Goal: Task Accomplishment & Management: Manage account settings

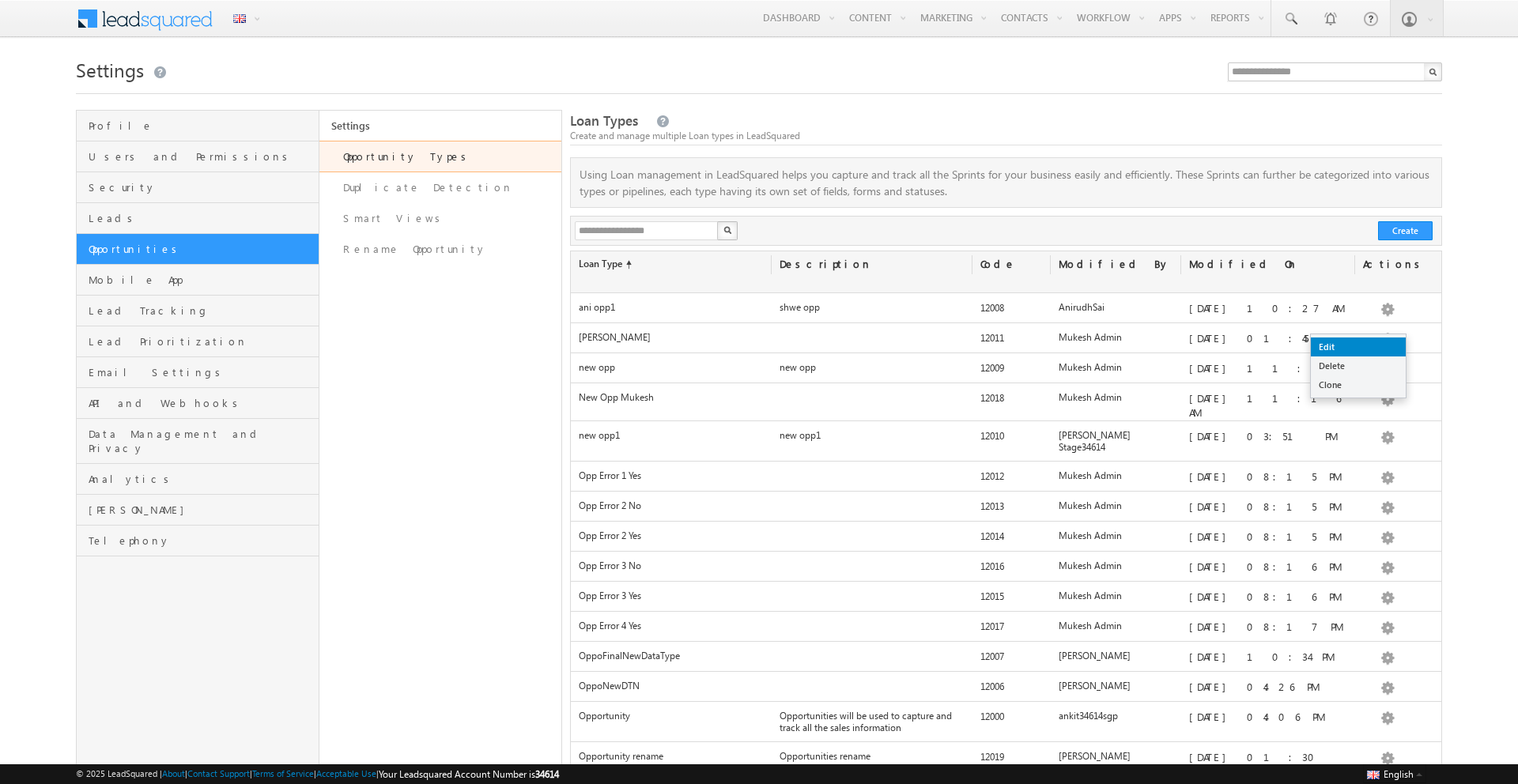
click at [1367, 348] on link "Edit" at bounding box center [1358, 347] width 95 height 19
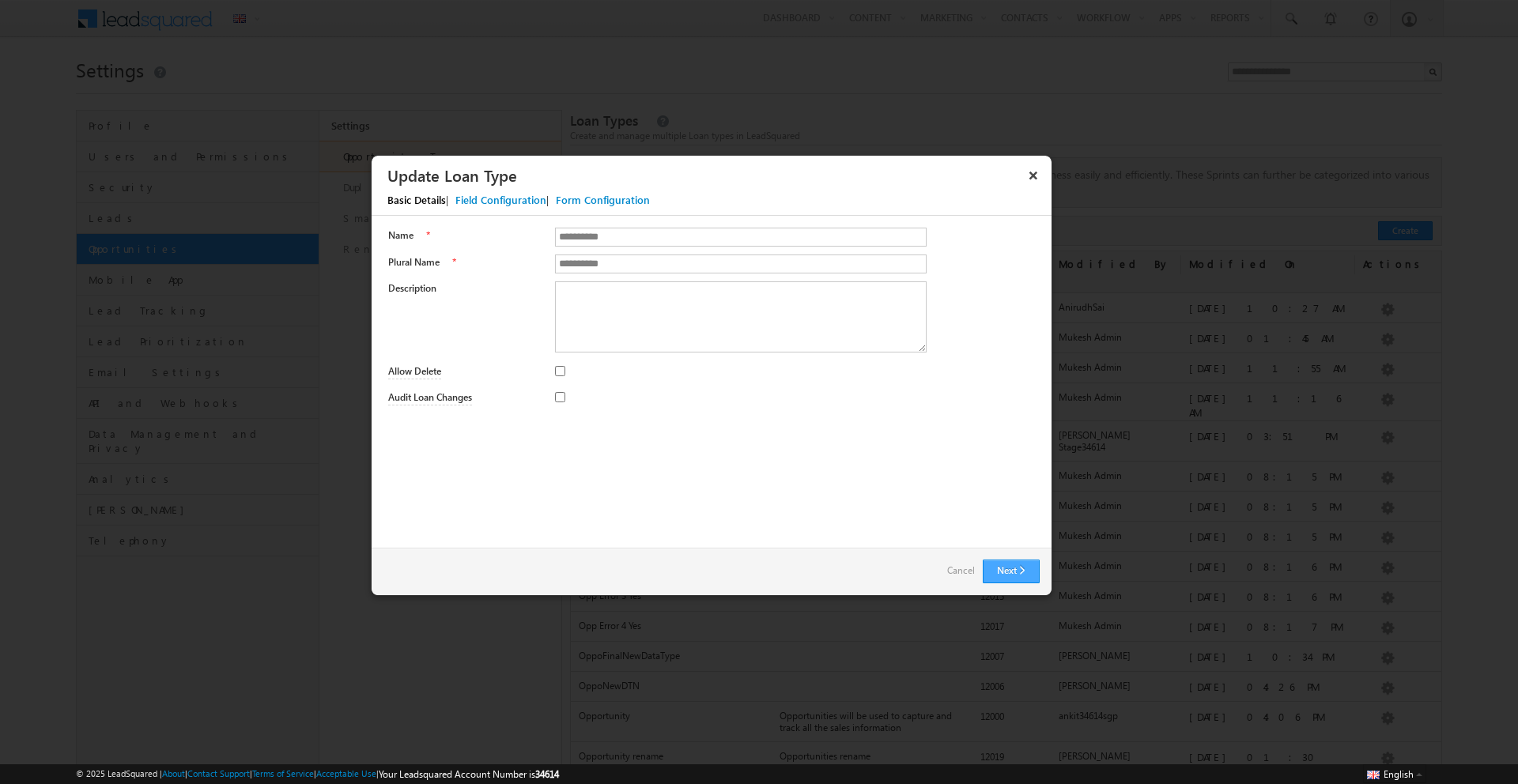
click at [1003, 574] on button "Next" at bounding box center [1010, 571] width 57 height 24
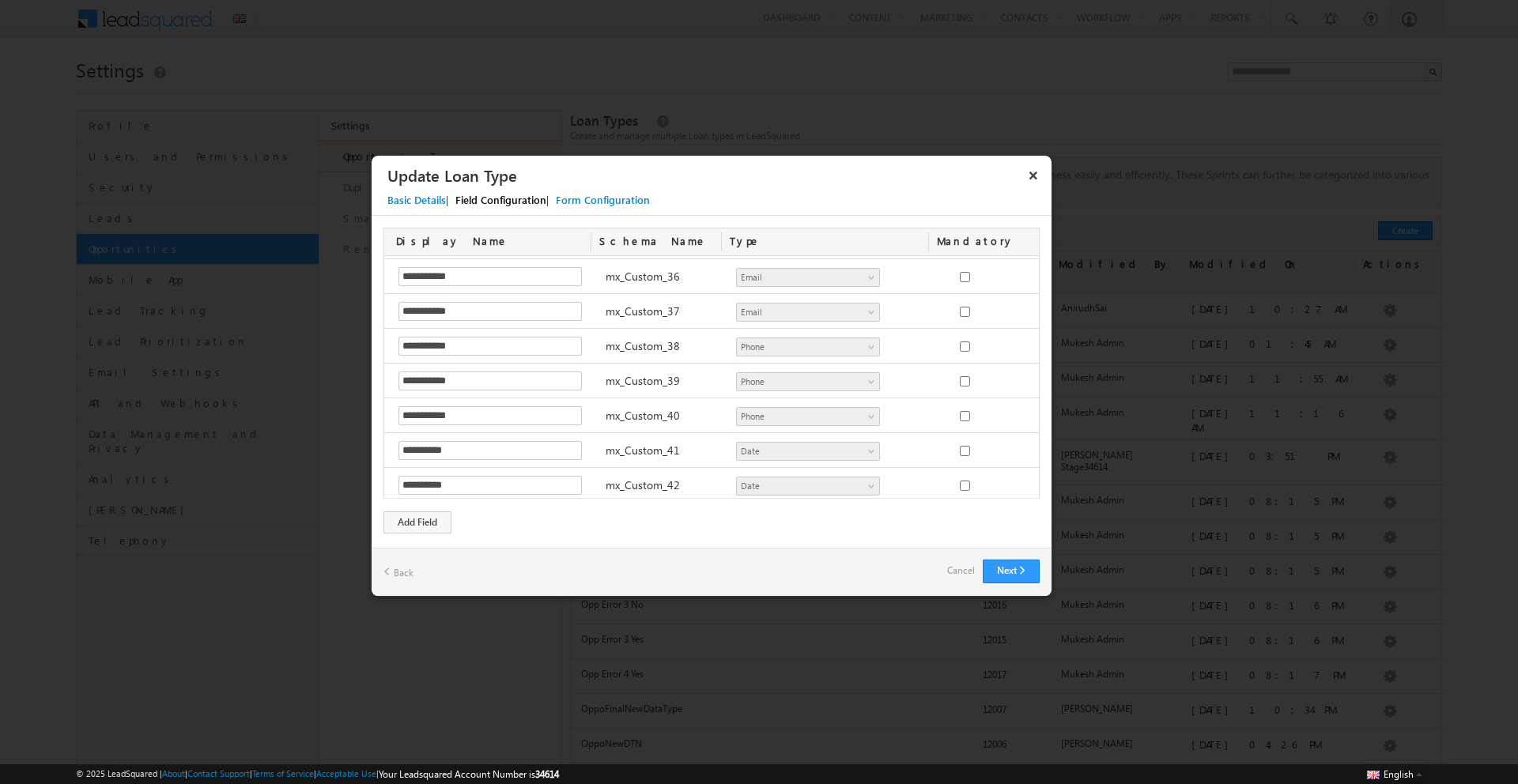
scroll to position [1715, 0]
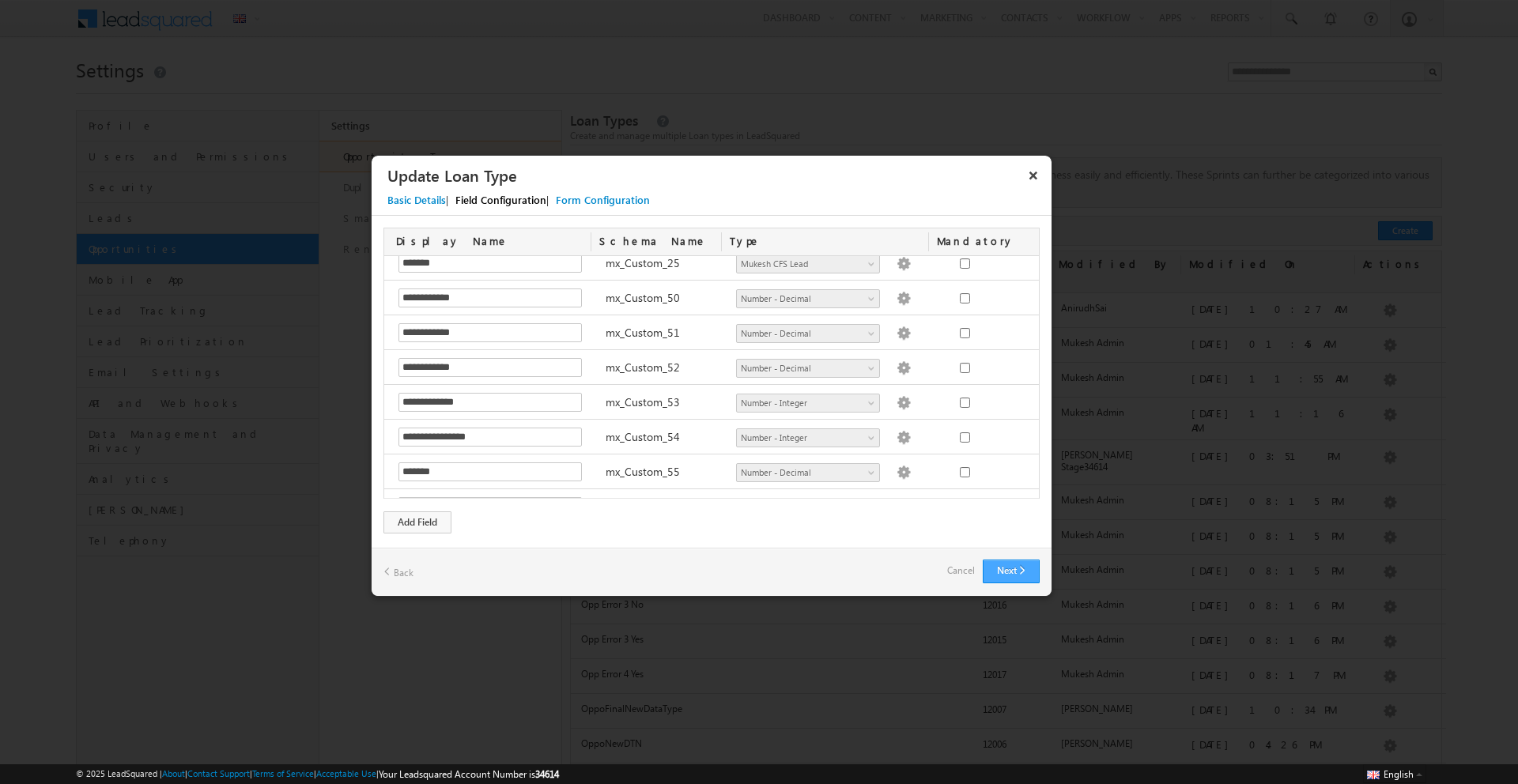
click at [1011, 568] on button "Next" at bounding box center [1010, 571] width 57 height 24
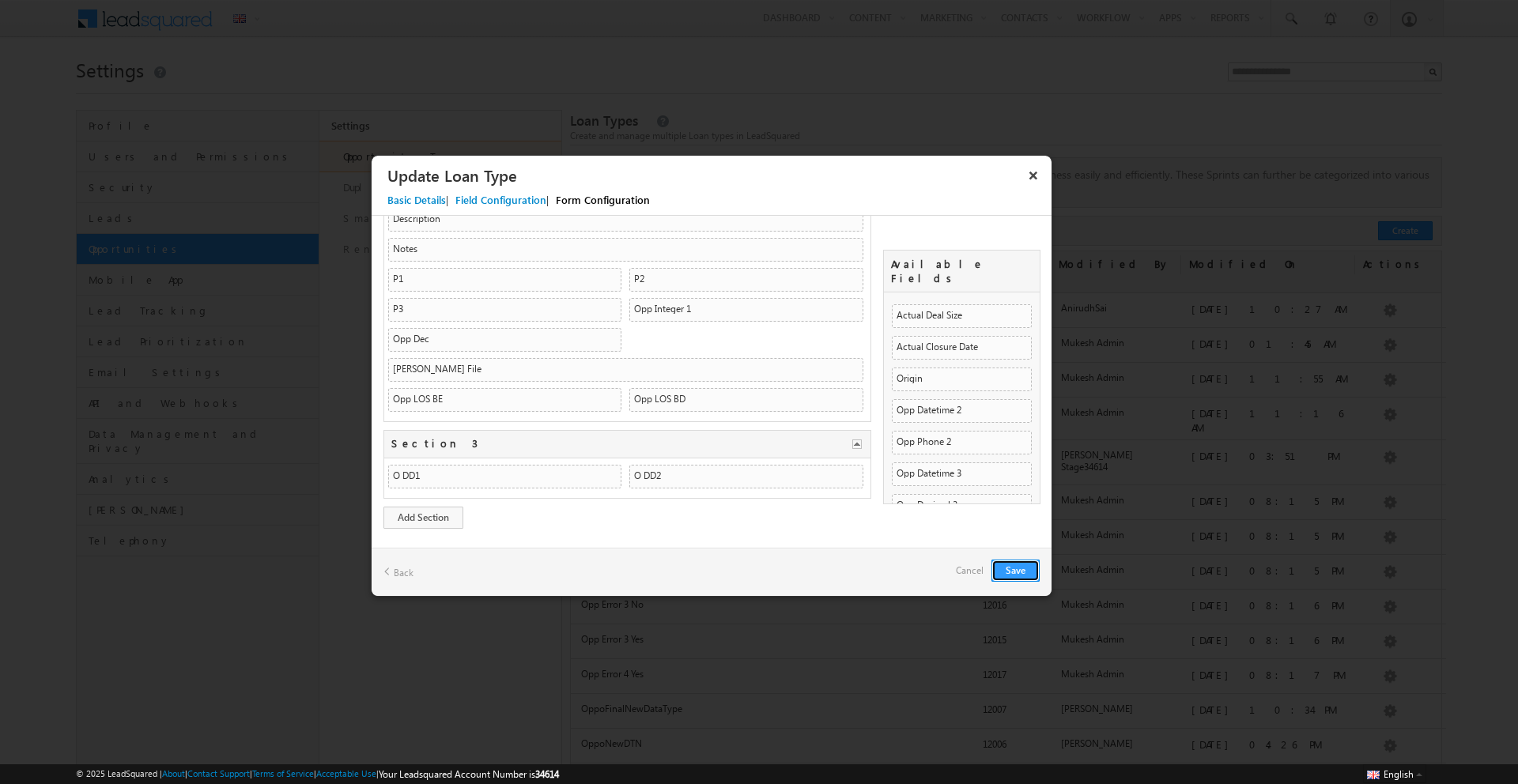
scroll to position [0, 0]
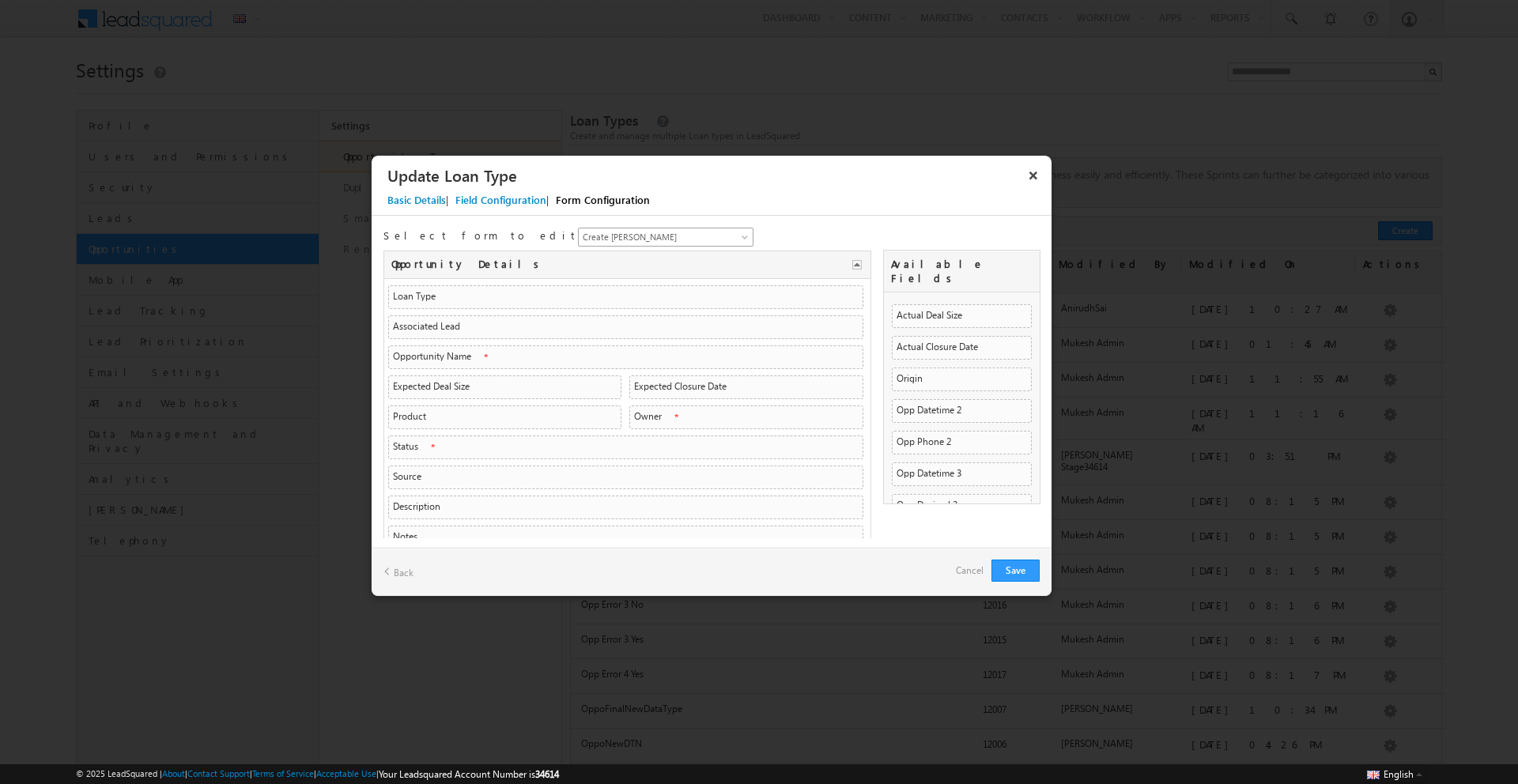
click at [600, 234] on span "Create Mukesh Opp" at bounding box center [656, 237] width 155 height 14
click at [558, 266] on link "Mukesh Opp Details - Left Panel" at bounding box center [563, 271] width 175 height 14
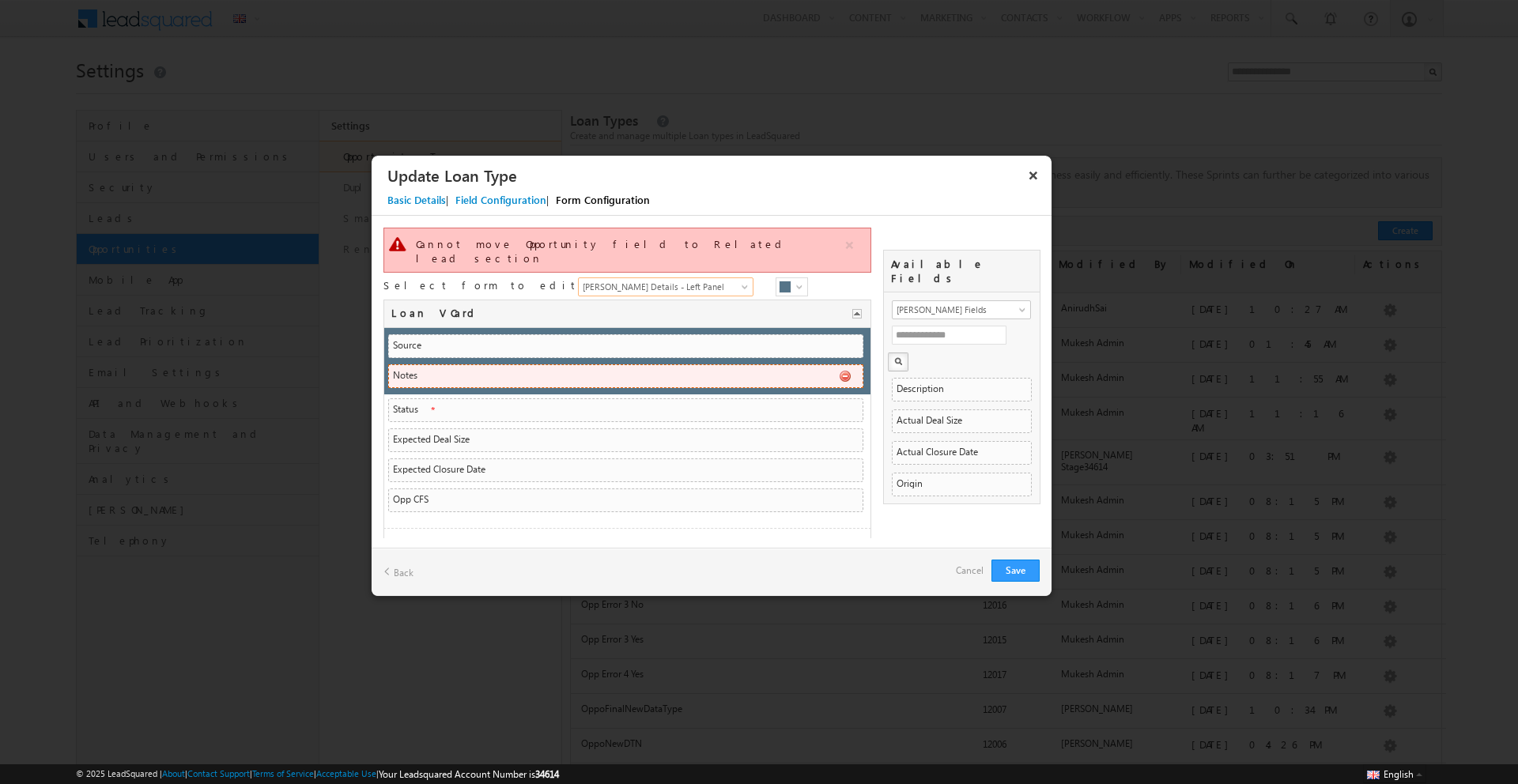
drag, startPoint x: 644, startPoint y: 313, endPoint x: 820, endPoint y: 361, distance: 182.4
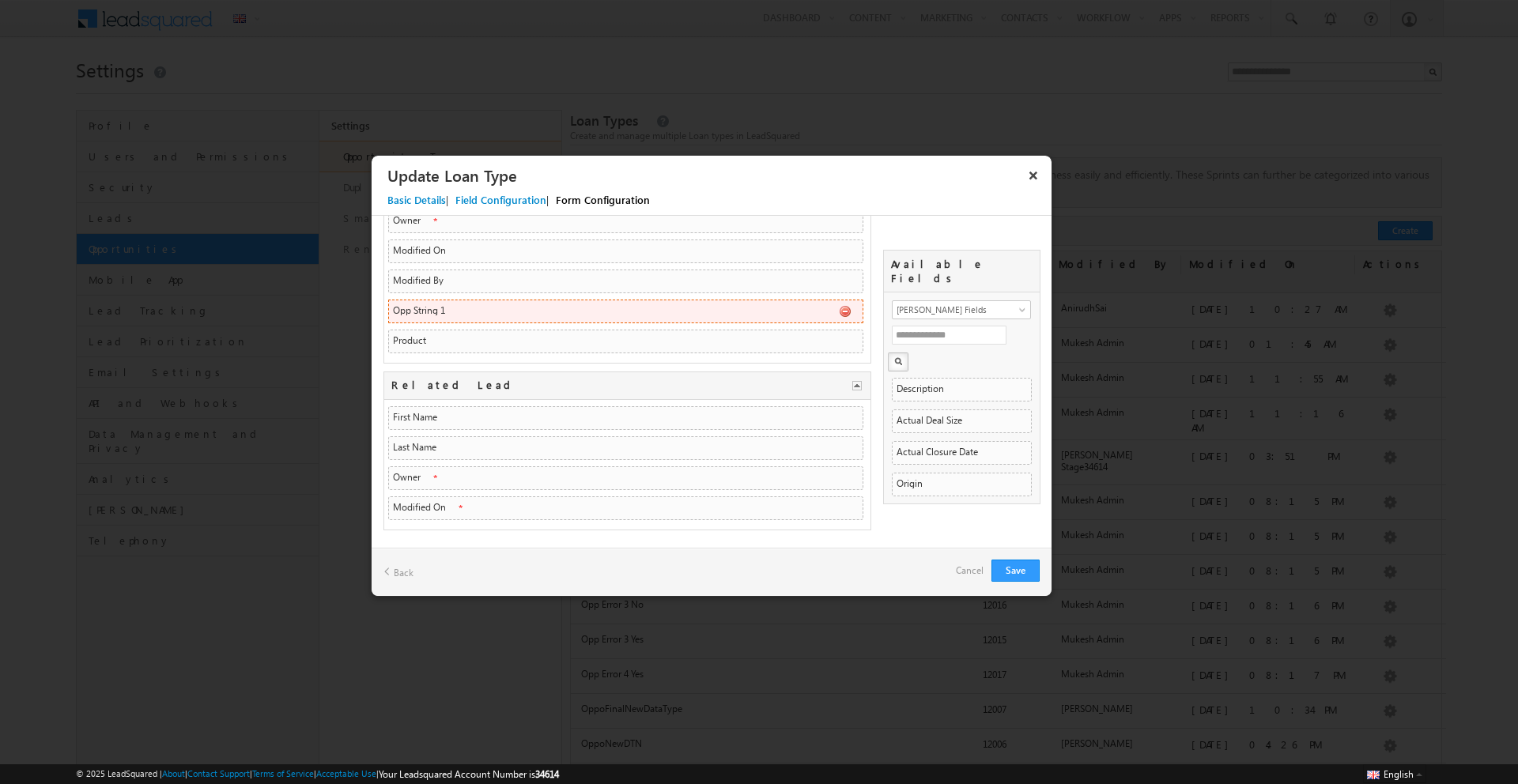
scroll to position [319, 0]
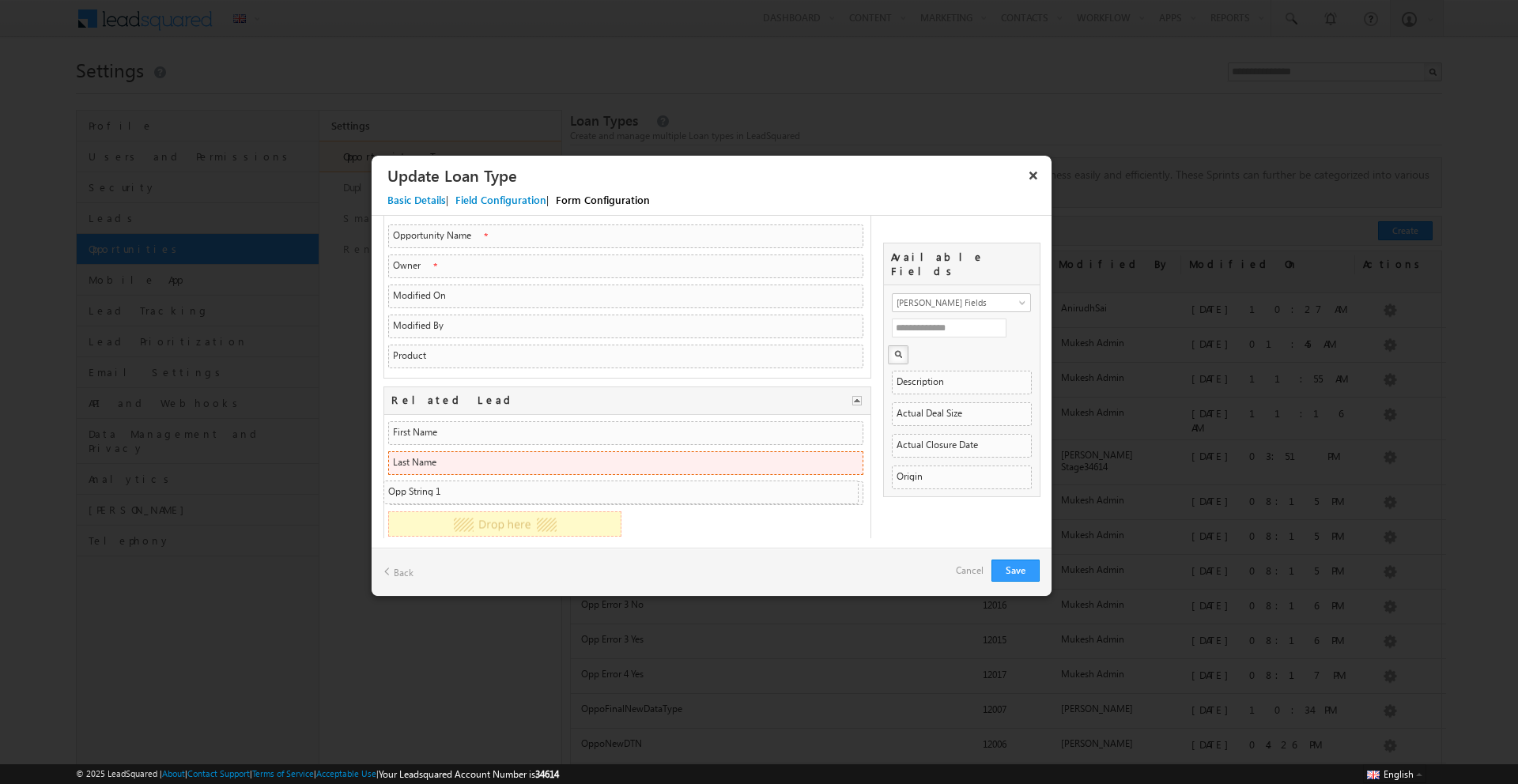
drag, startPoint x: 808, startPoint y: 307, endPoint x: 792, endPoint y: 519, distance: 212.6
click at [792, 475] on li "Last Name LastName Text Text" at bounding box center [626, 463] width 475 height 24
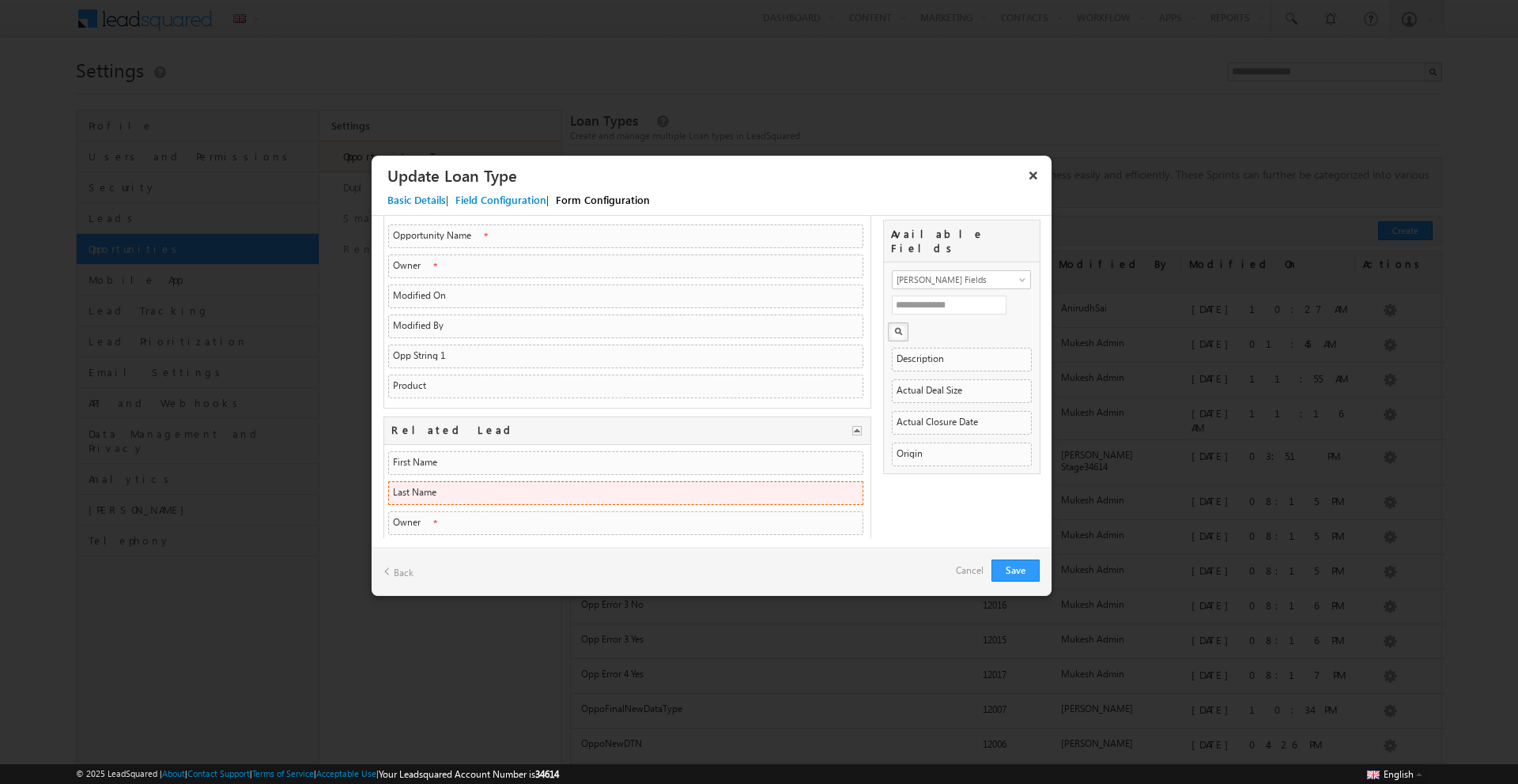
scroll to position [288, 0]
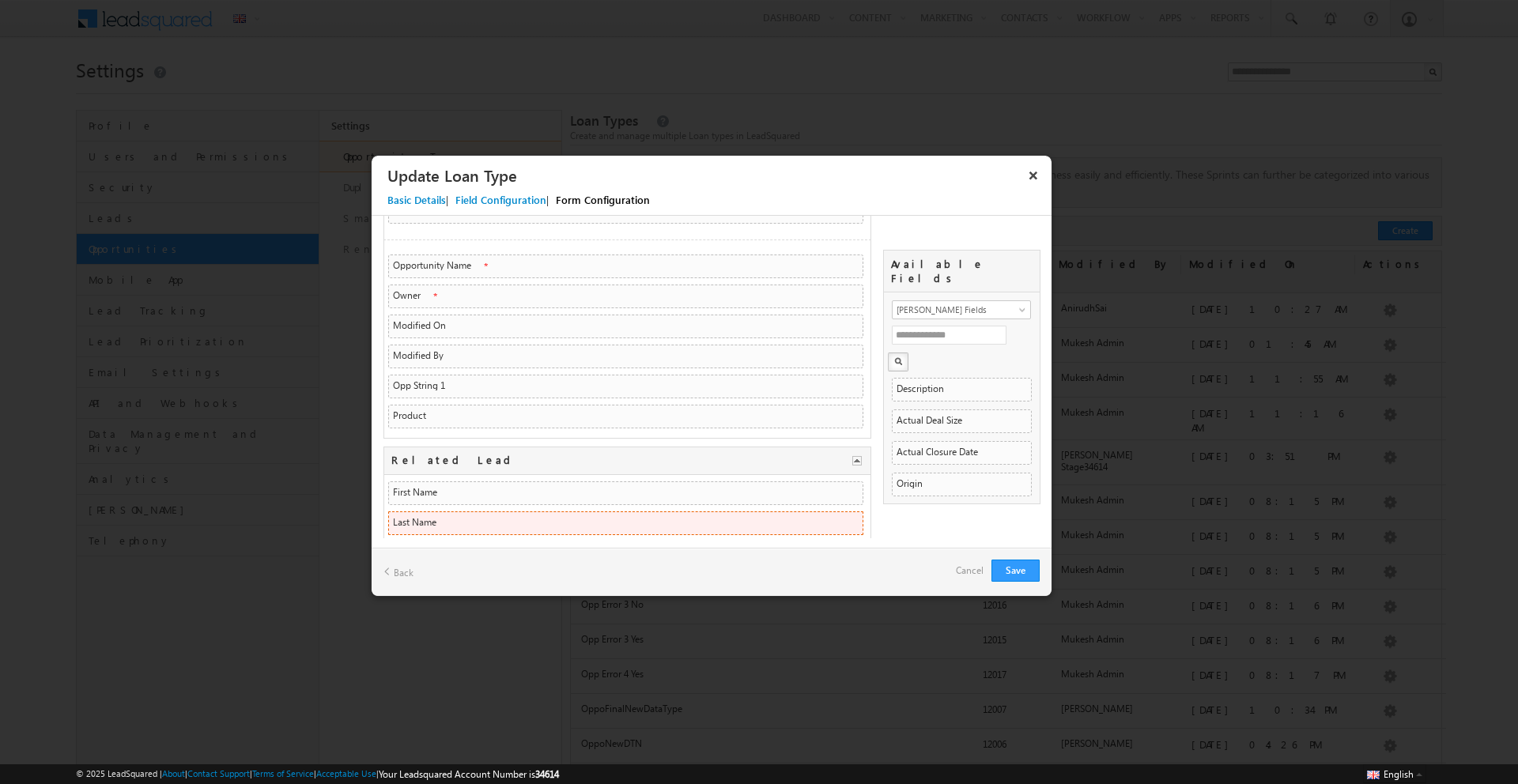
click at [792, 439] on div "Opportunity Name mx_Custom_1 String String Owner Owner ActiveUsers ActiveUsers …" at bounding box center [627, 339] width 488 height 199
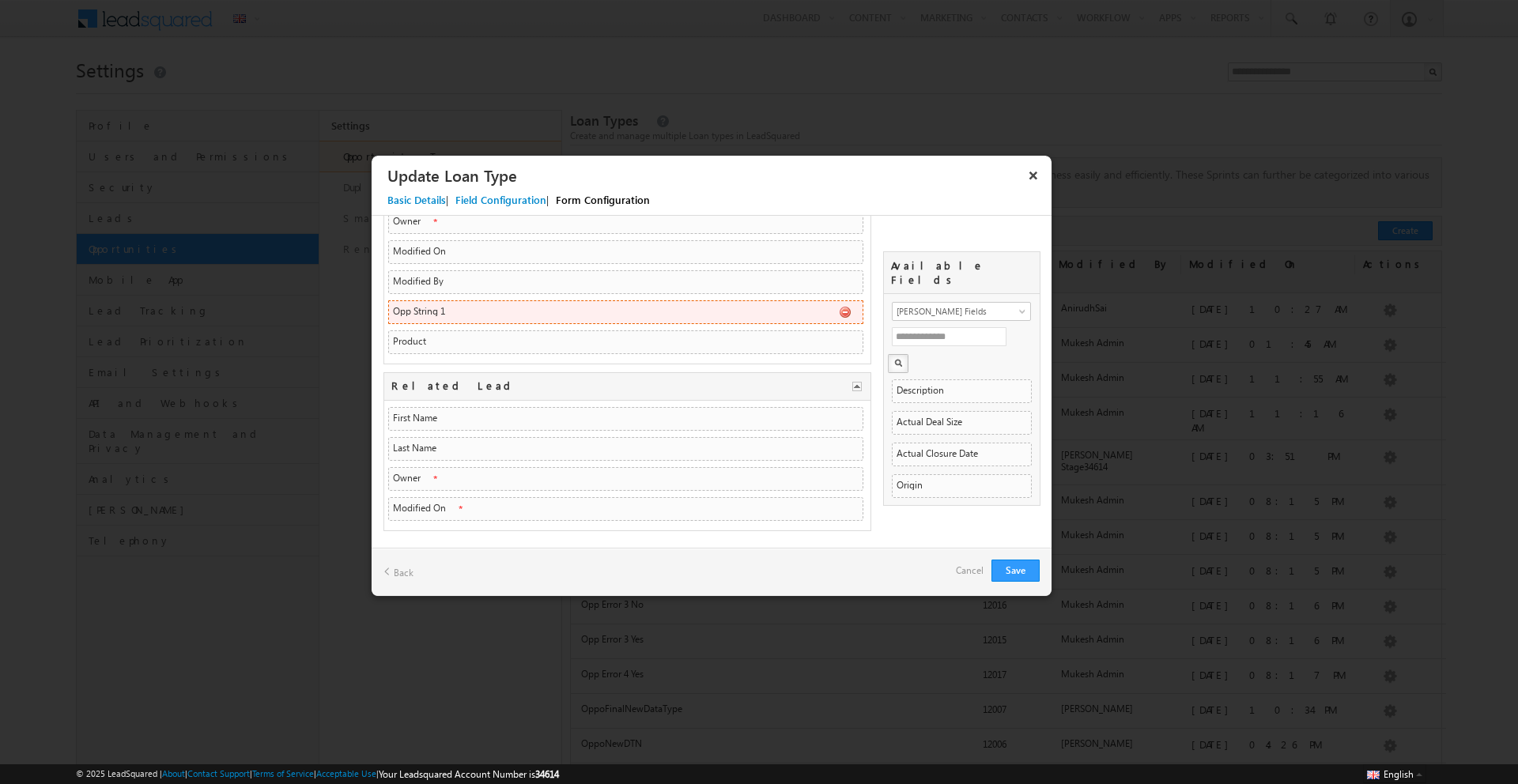
scroll to position [330, 0]
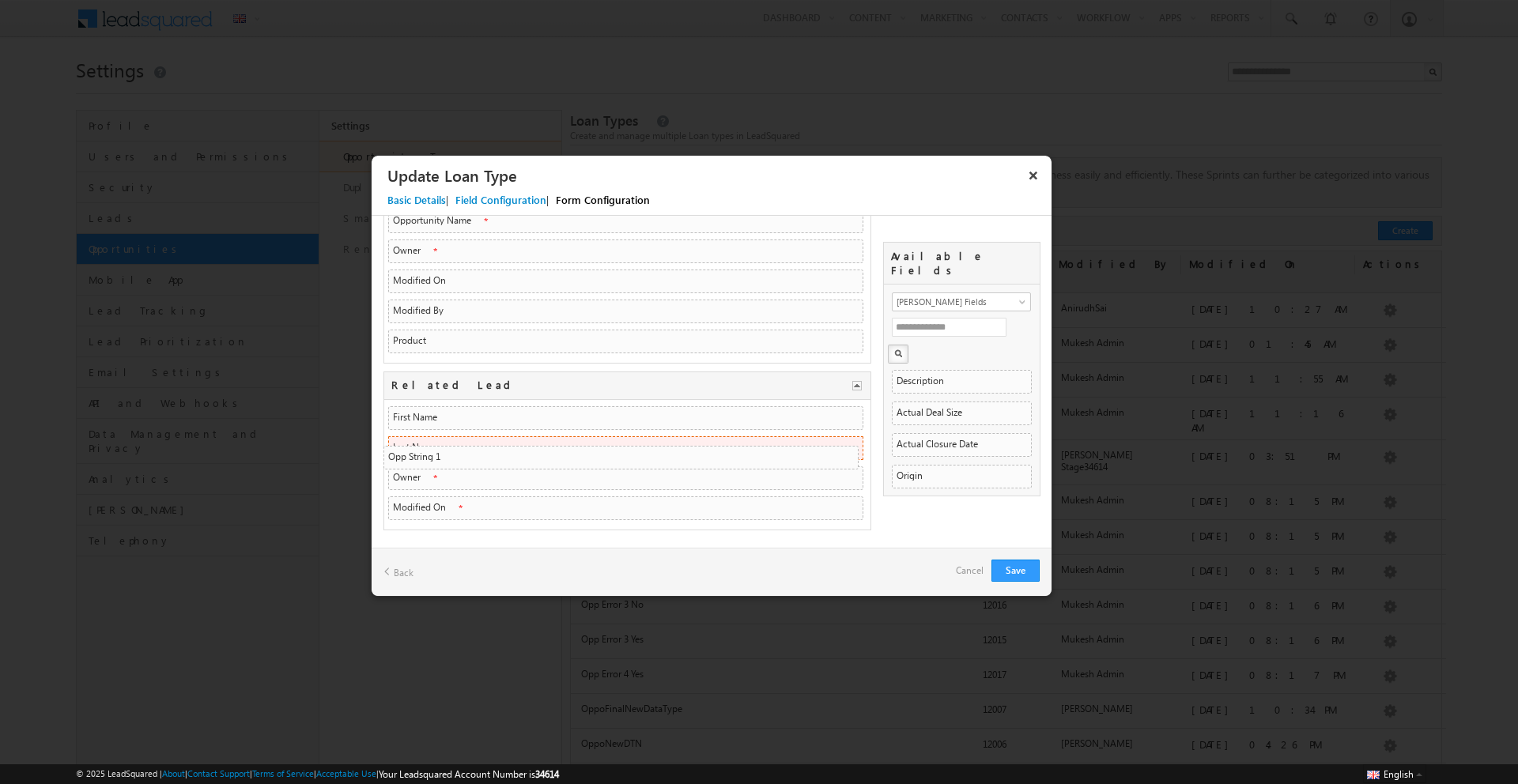
drag, startPoint x: 611, startPoint y: 312, endPoint x: 594, endPoint y: 500, distance: 188.8
click at [610, 430] on li "First Name FirstName Text Text" at bounding box center [626, 418] width 475 height 24
click at [594, 460] on li "Last Name LastName Text Text" at bounding box center [626, 449] width 475 height 24
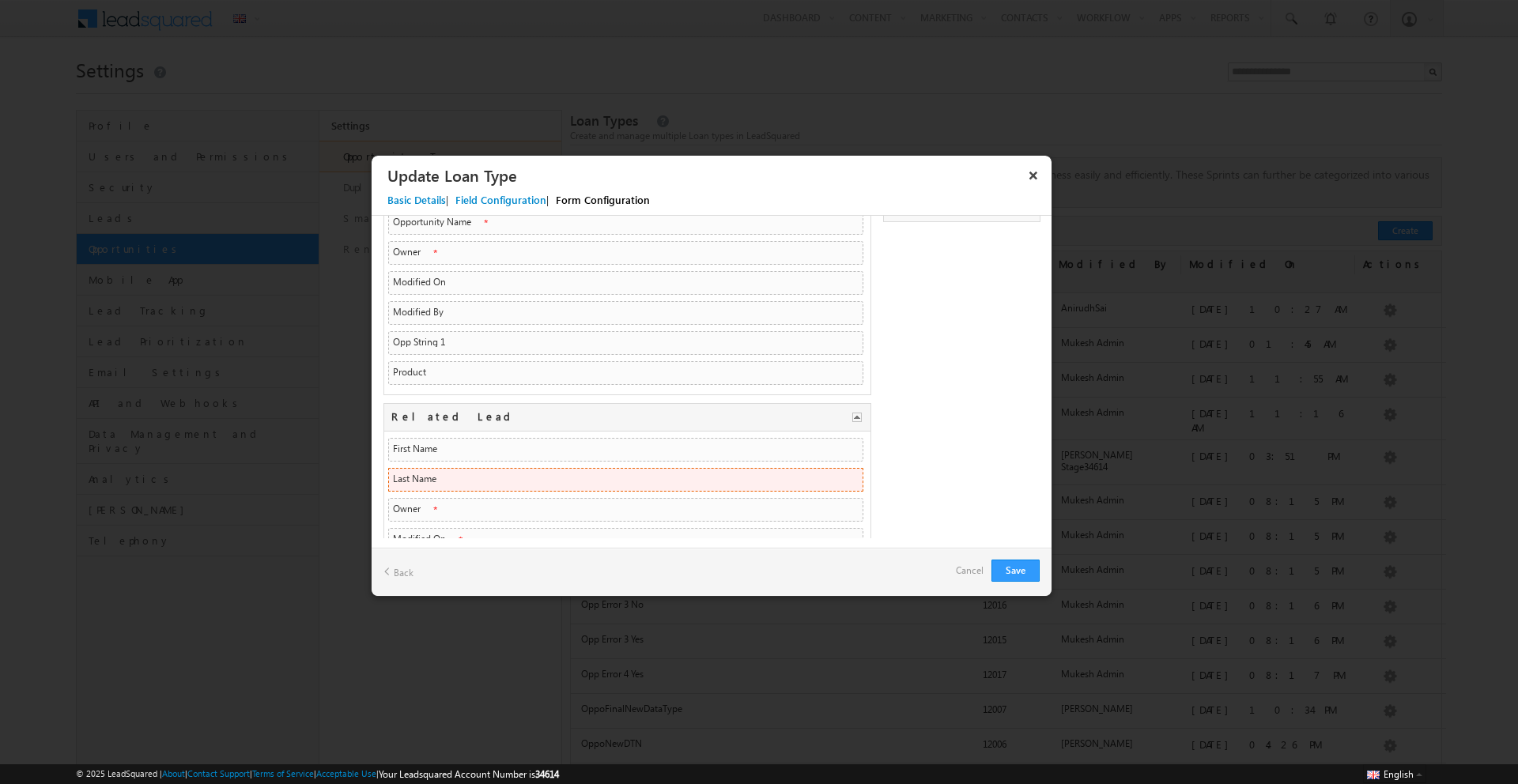
click at [594, 235] on li "Opportunity Name mx_Custom_1 String String" at bounding box center [626, 223] width 475 height 24
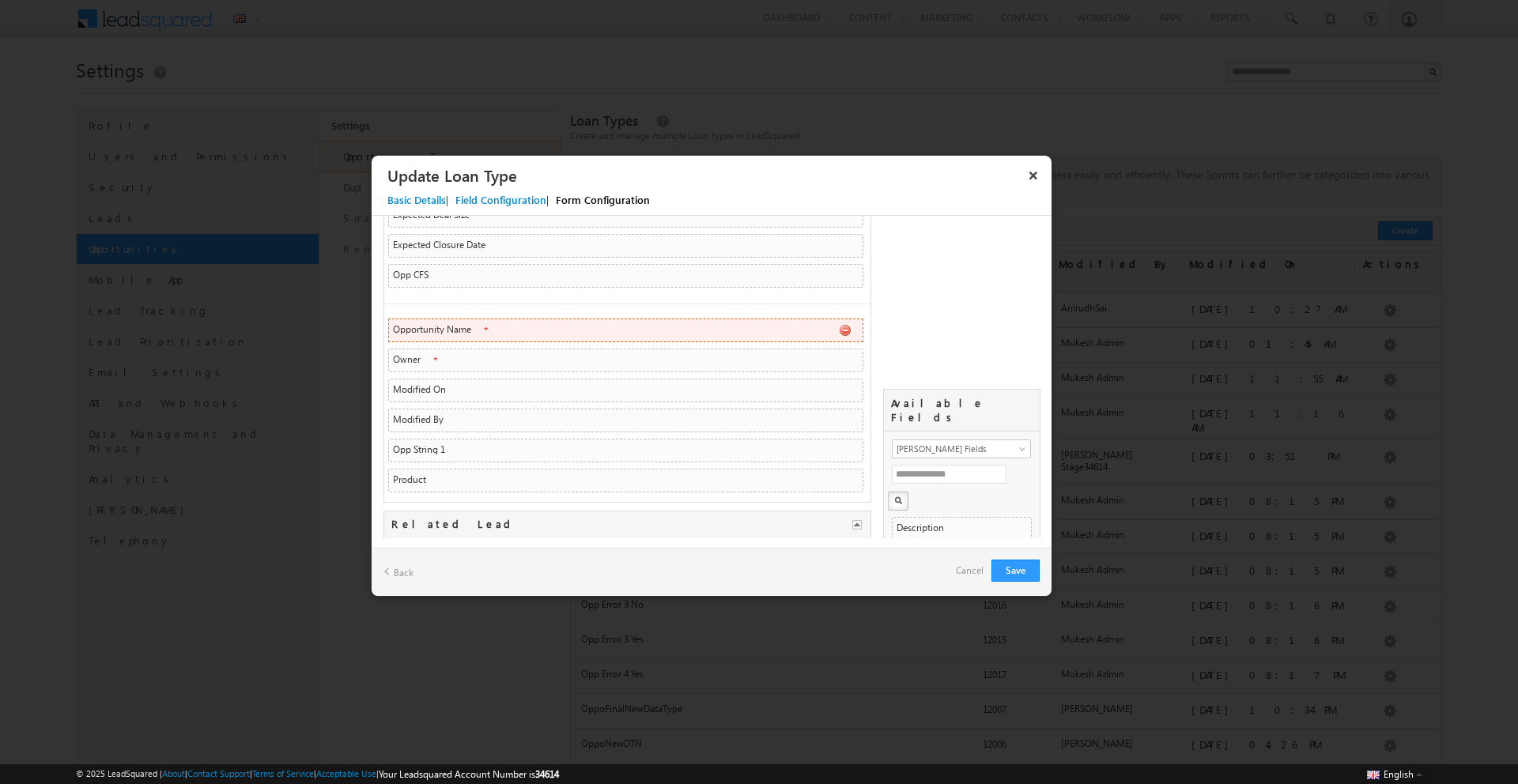
scroll to position [314, 0]
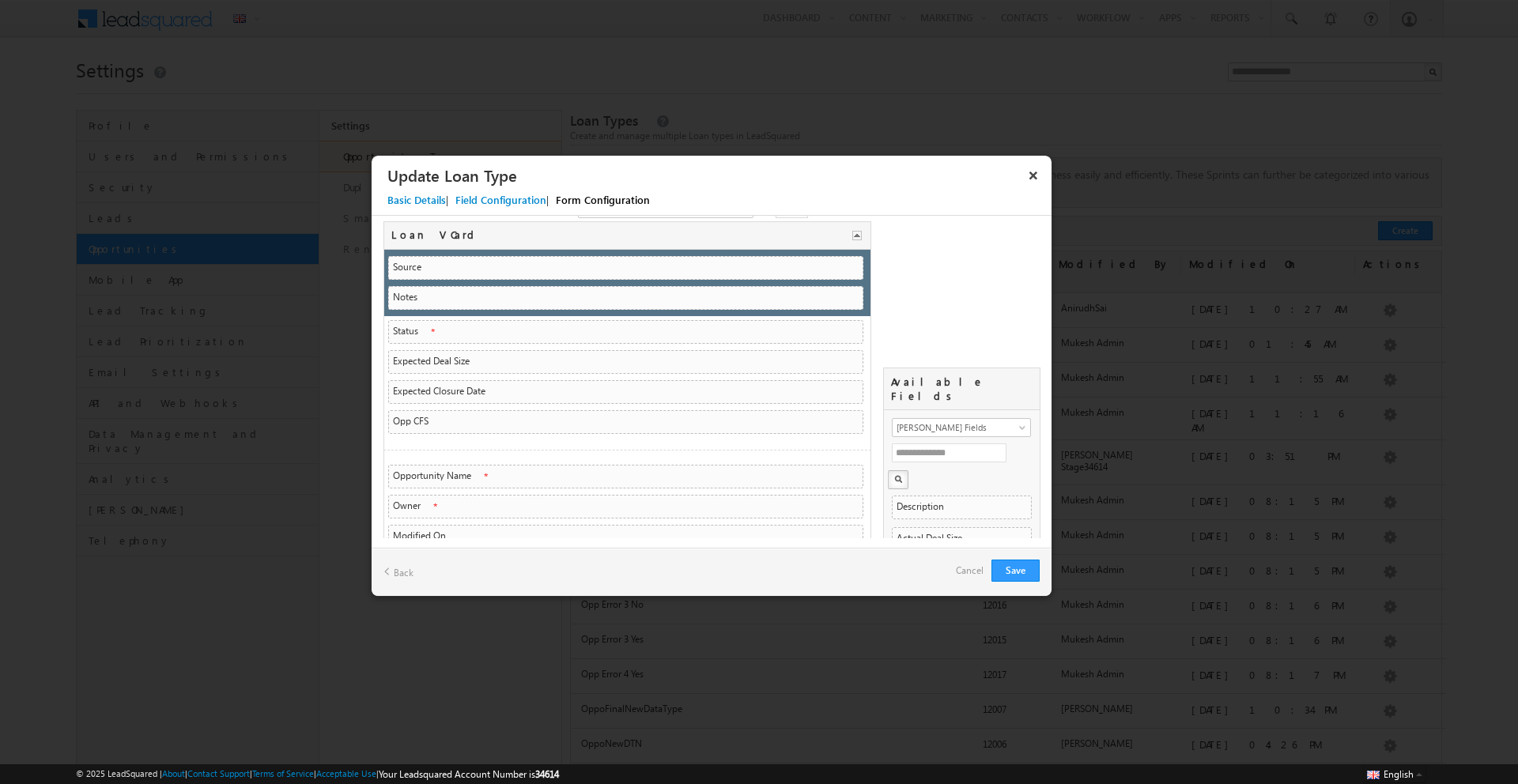
drag, startPoint x: 565, startPoint y: 308, endPoint x: 495, endPoint y: 492, distance: 196.9
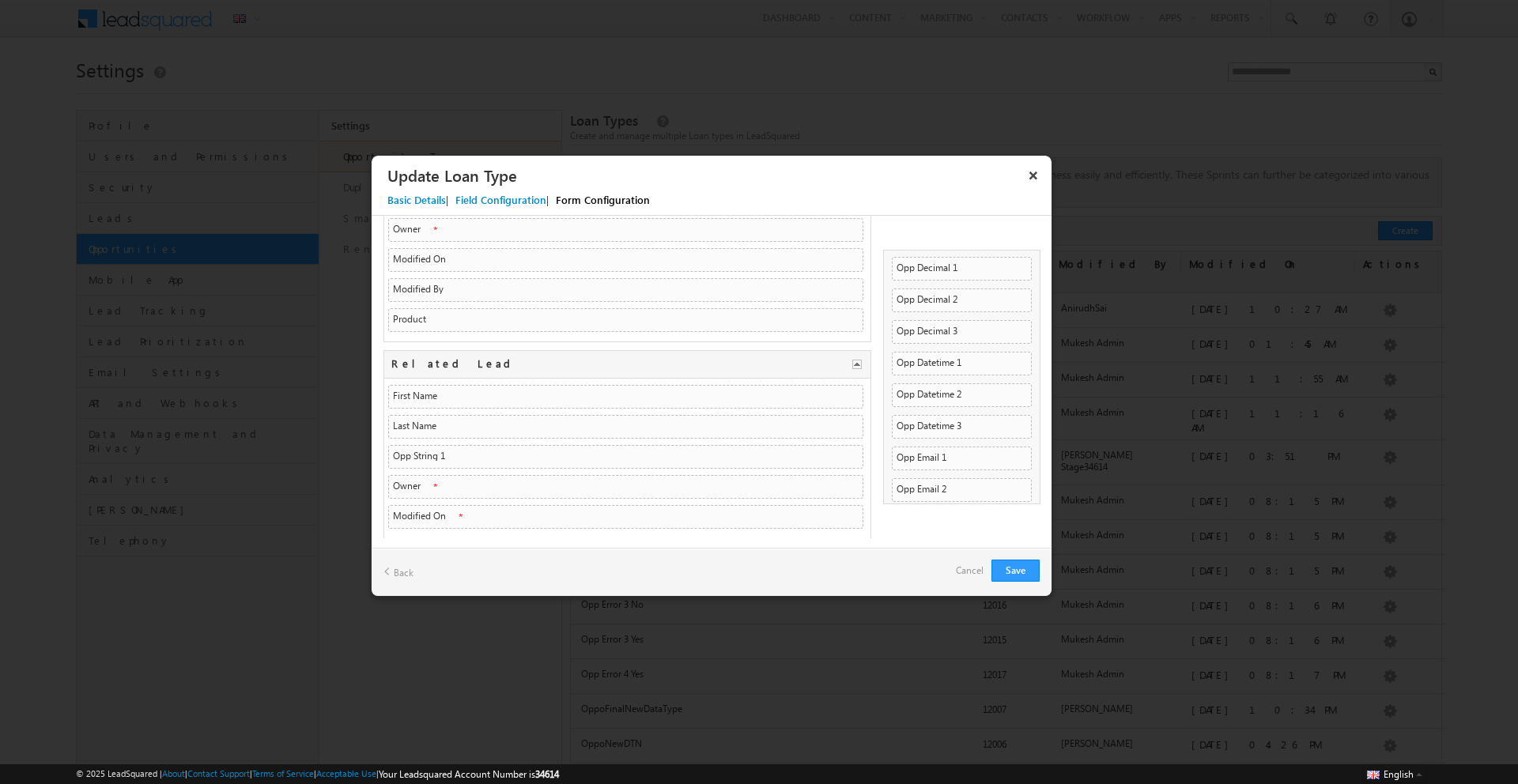
scroll to position [774, 0]
drag, startPoint x: 935, startPoint y: 429, endPoint x: 617, endPoint y: 529, distance: 333.4
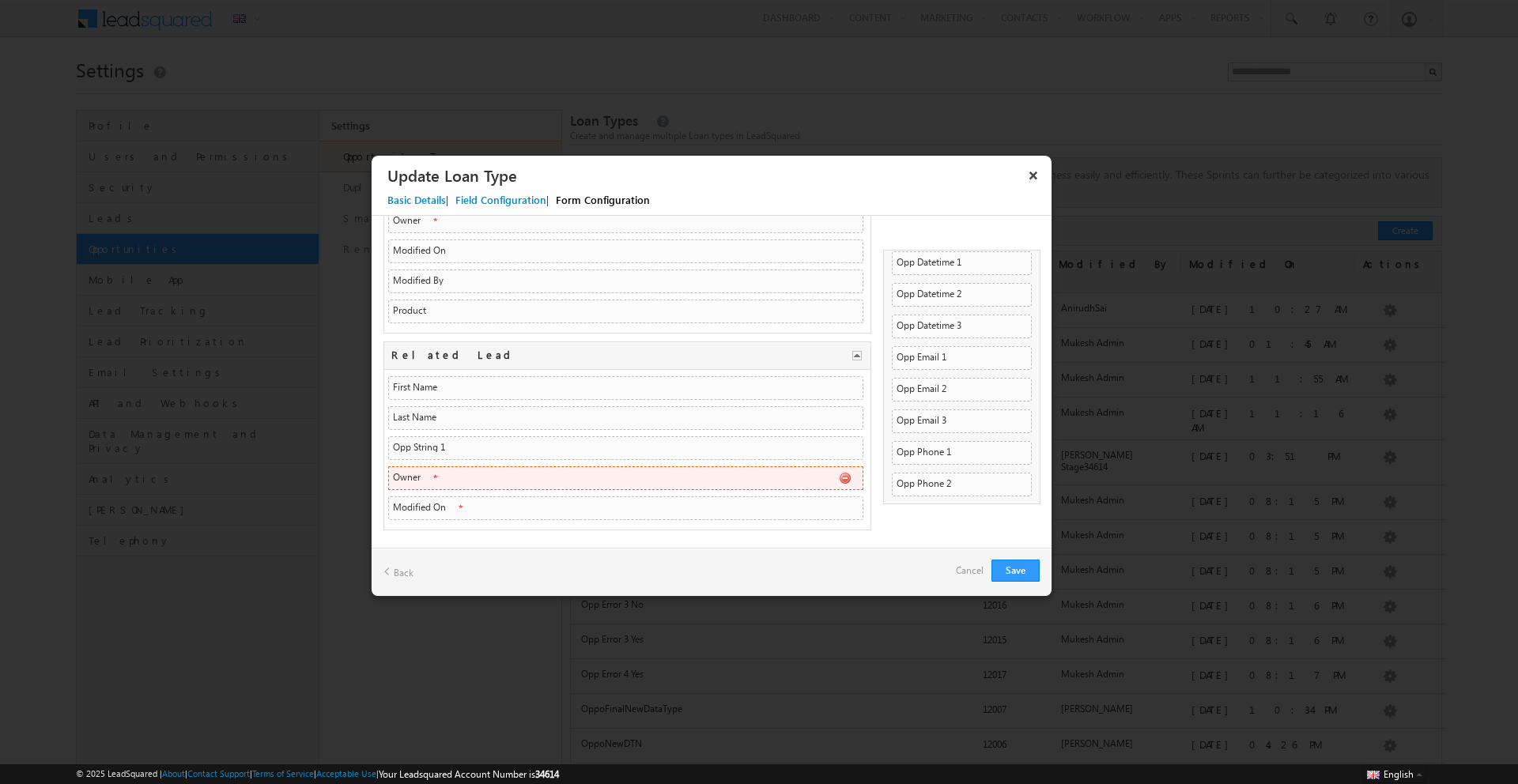
drag, startPoint x: 936, startPoint y: 414, endPoint x: 642, endPoint y: 481, distance: 301.5
click at [642, 481] on li "Owner OwnerId Text Text" at bounding box center [626, 478] width 475 height 24
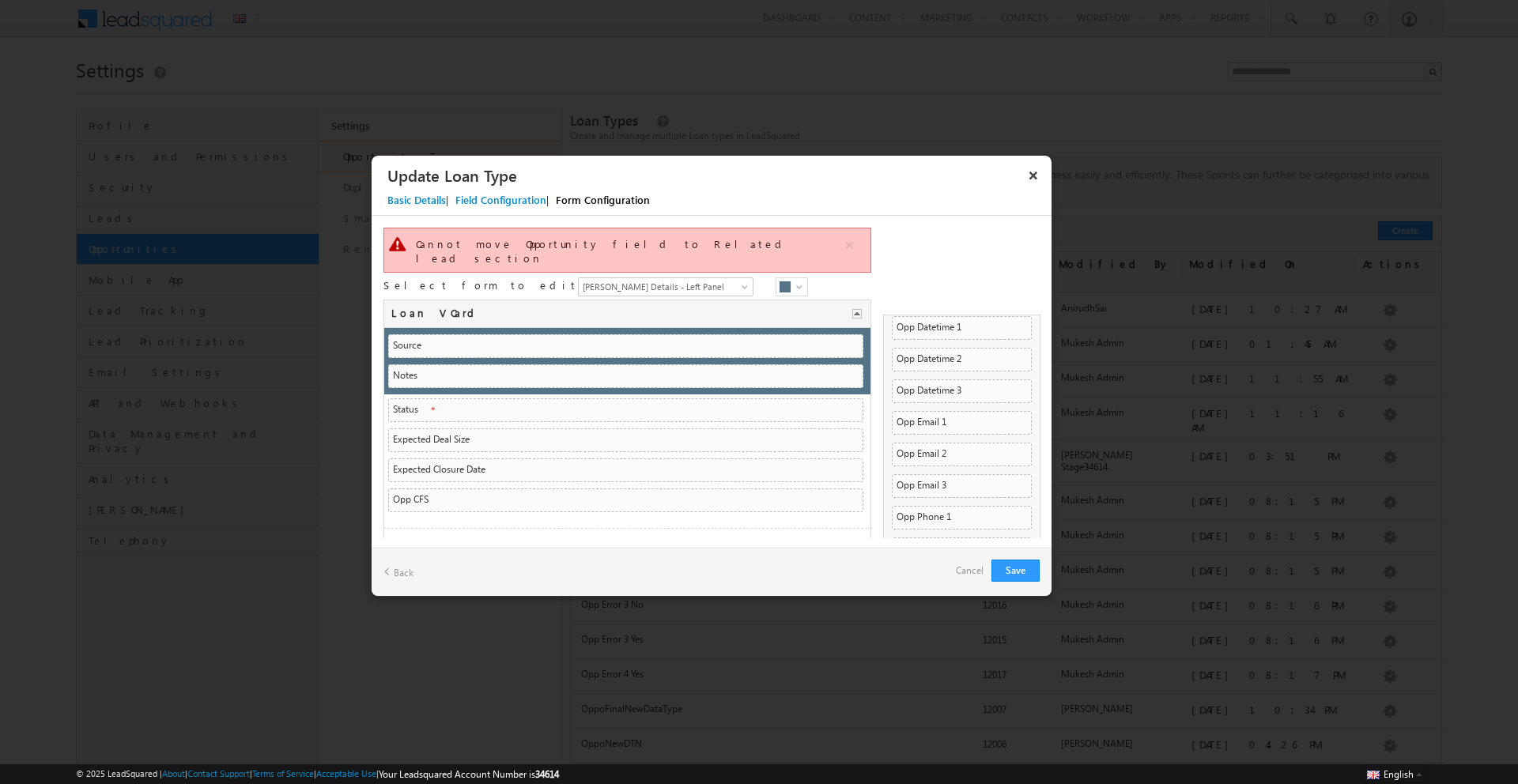
scroll to position [355, 0]
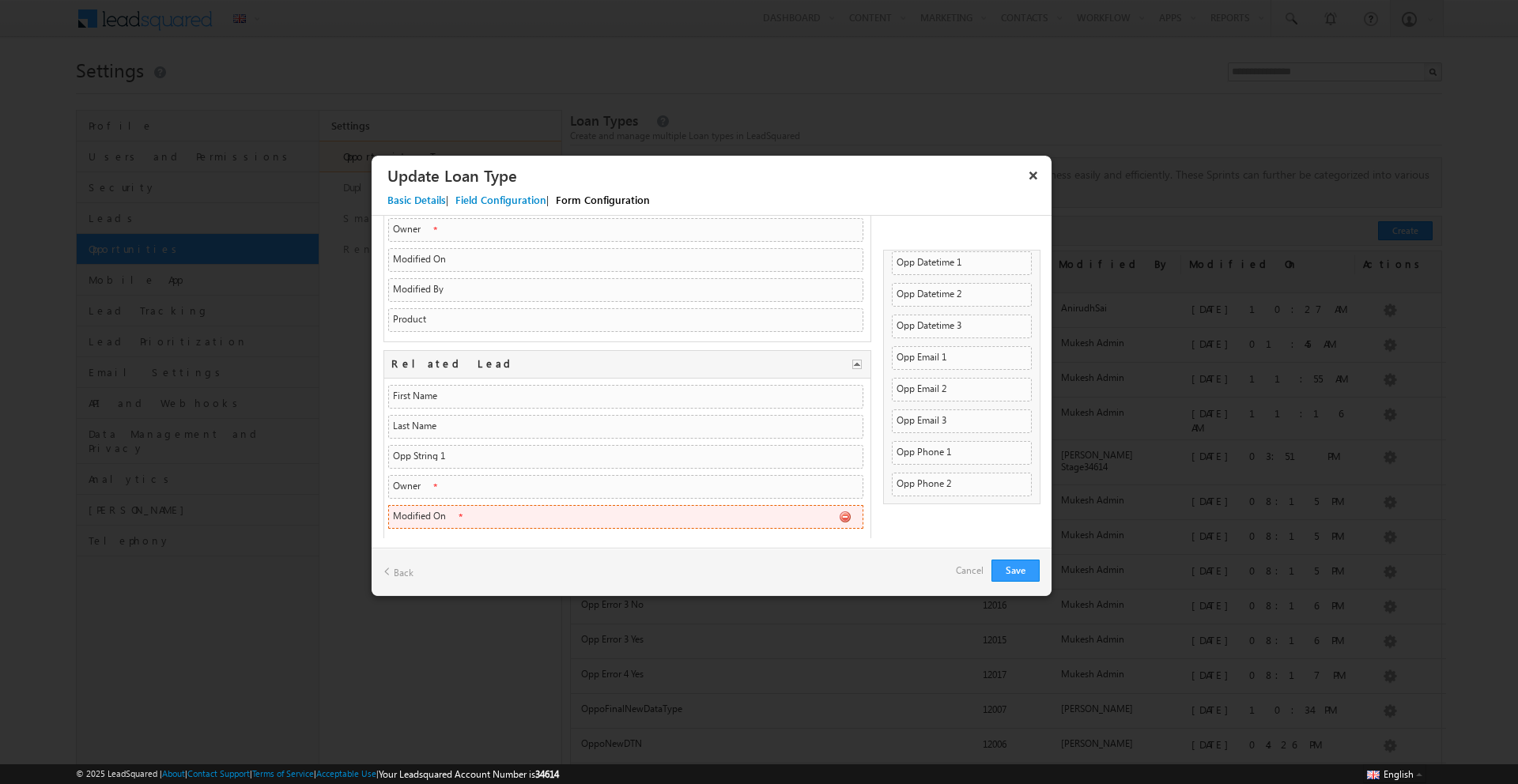
drag, startPoint x: 961, startPoint y: 416, endPoint x: 714, endPoint y: 497, distance: 259.9
click at [892, 465] on li "Opp Phone 1 mx_Custom_38 Phone Phone" at bounding box center [961, 453] width 139 height 24
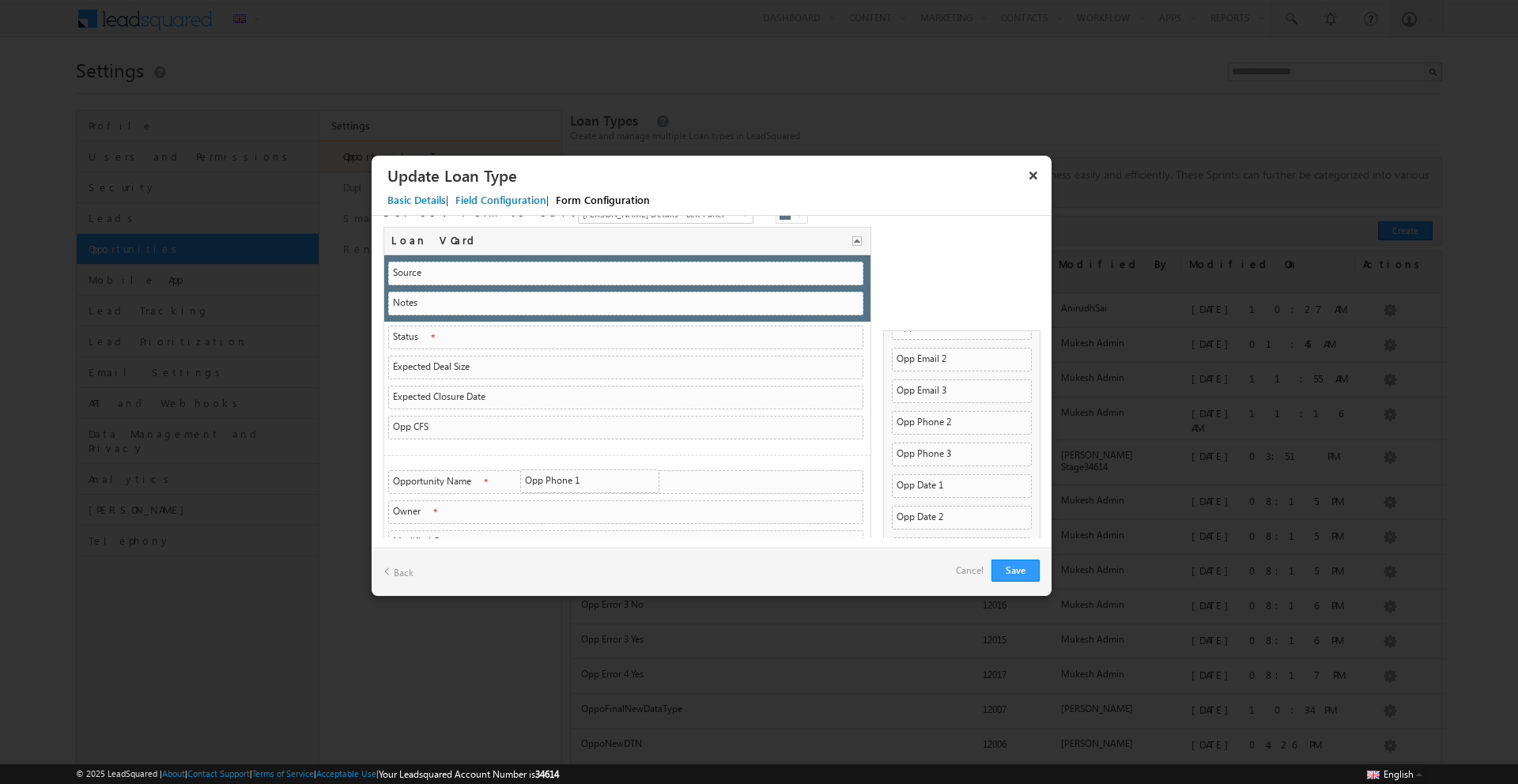
scroll to position [0, 0]
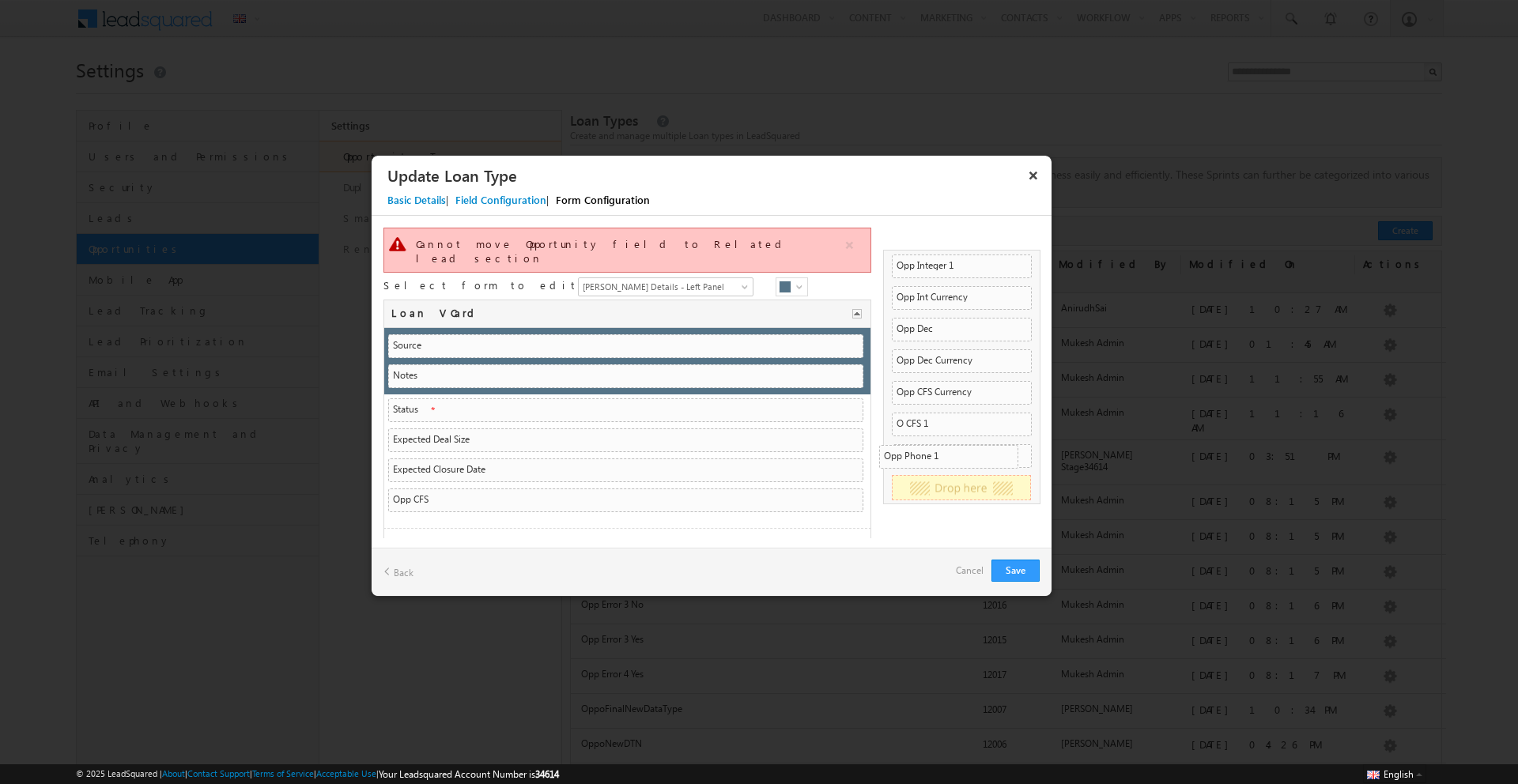
drag, startPoint x: 964, startPoint y: 397, endPoint x: 1002, endPoint y: 456, distance: 70.2
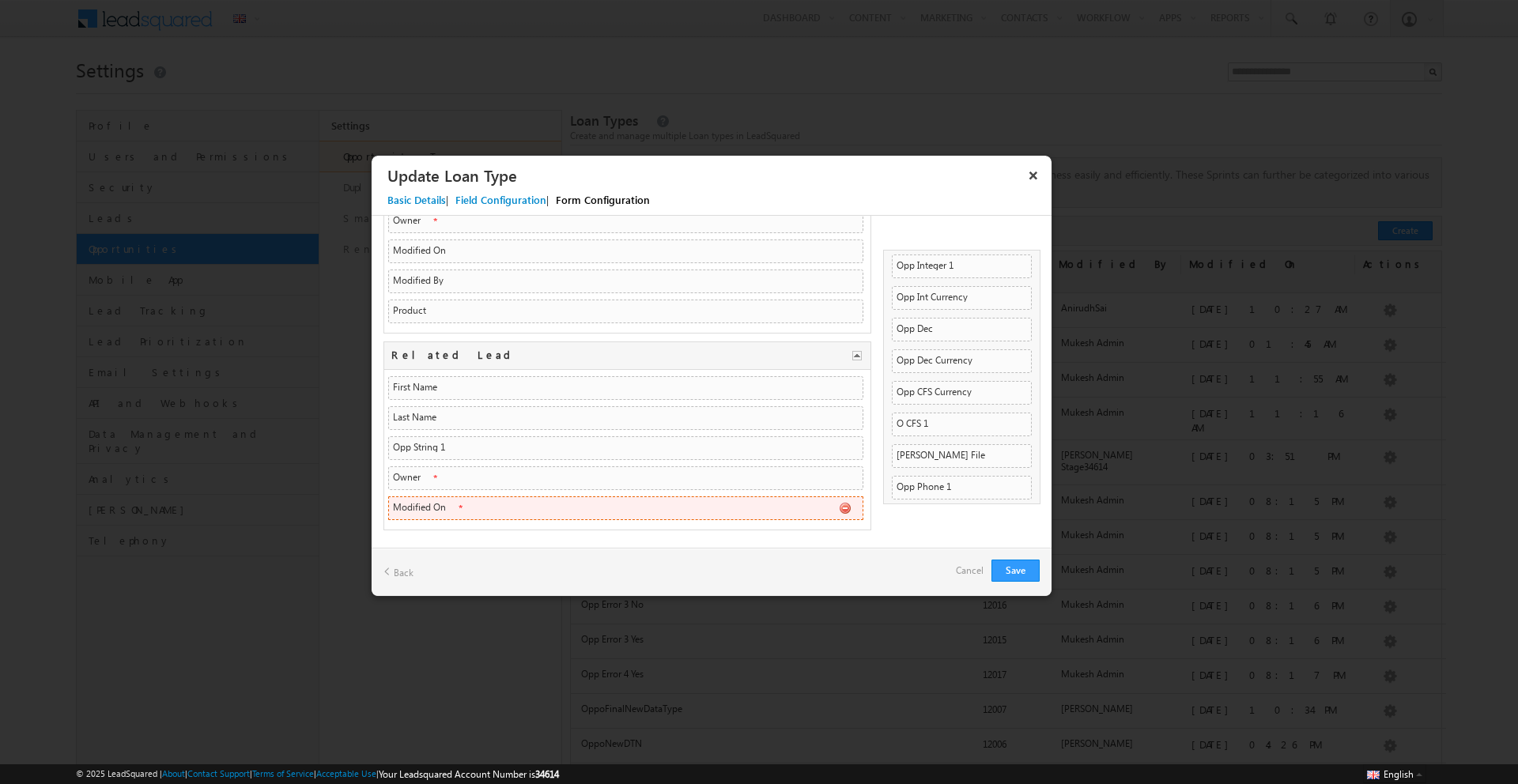
drag, startPoint x: 970, startPoint y: 449, endPoint x: 520, endPoint y: 508, distance: 453.9
click at [520, 508] on li "Modified On ModifiedOn Date Date" at bounding box center [626, 508] width 475 height 24
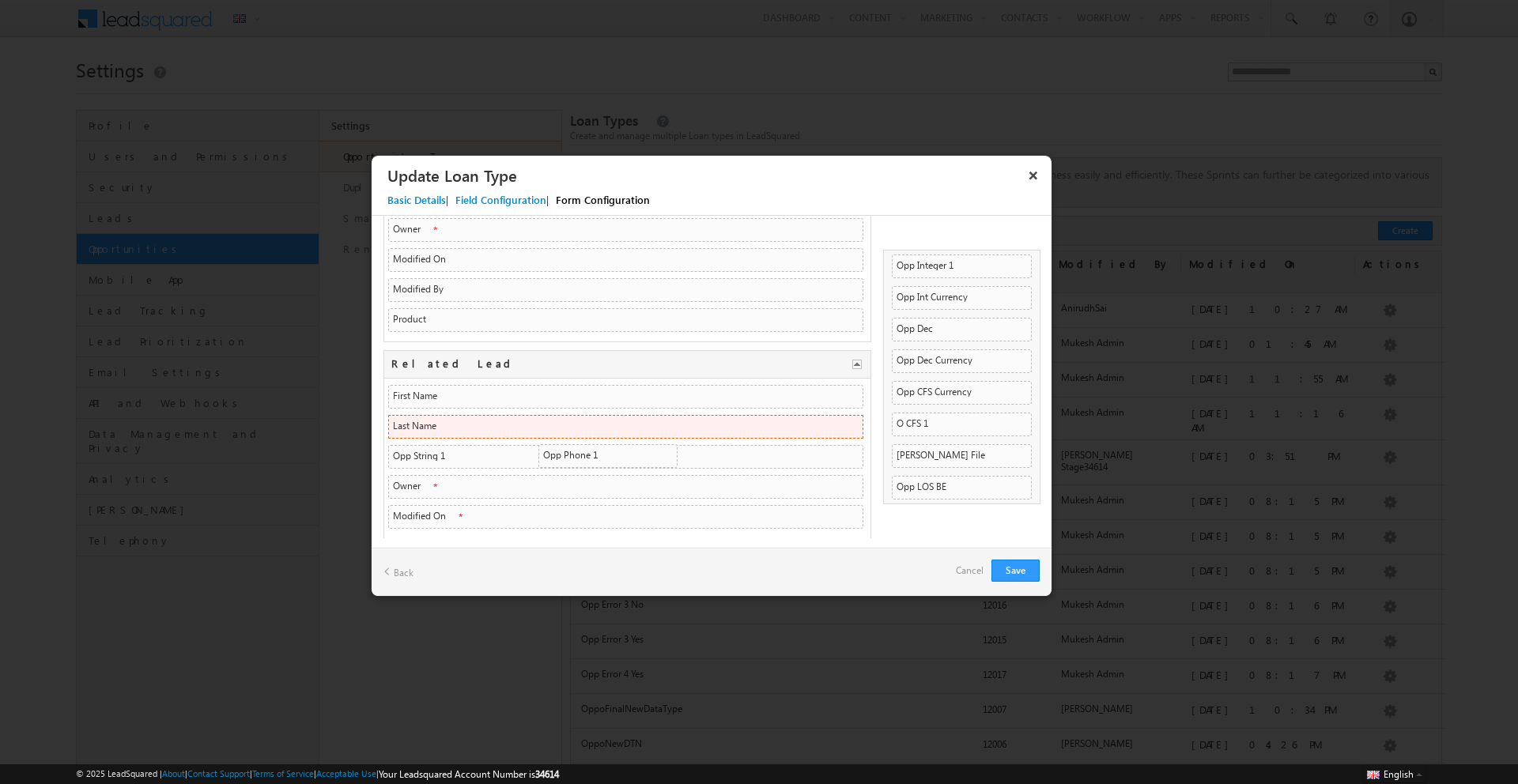
drag, startPoint x: 941, startPoint y: 429, endPoint x: 656, endPoint y: 461, distance: 286.8
click at [664, 439] on li "Last Name LastName Text Text" at bounding box center [626, 427] width 475 height 24
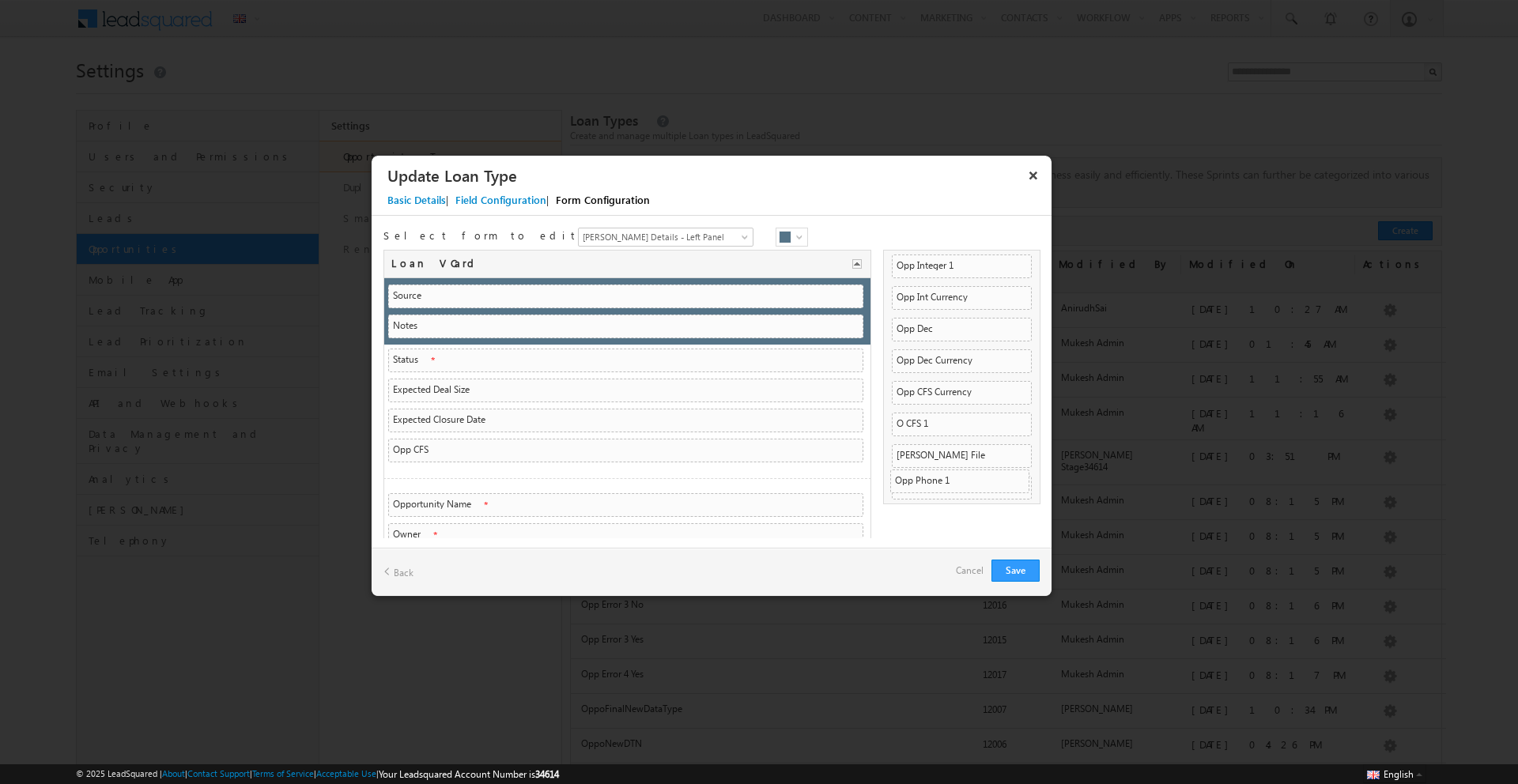
drag, startPoint x: 949, startPoint y: 444, endPoint x: 1014, endPoint y: 476, distance: 72.4
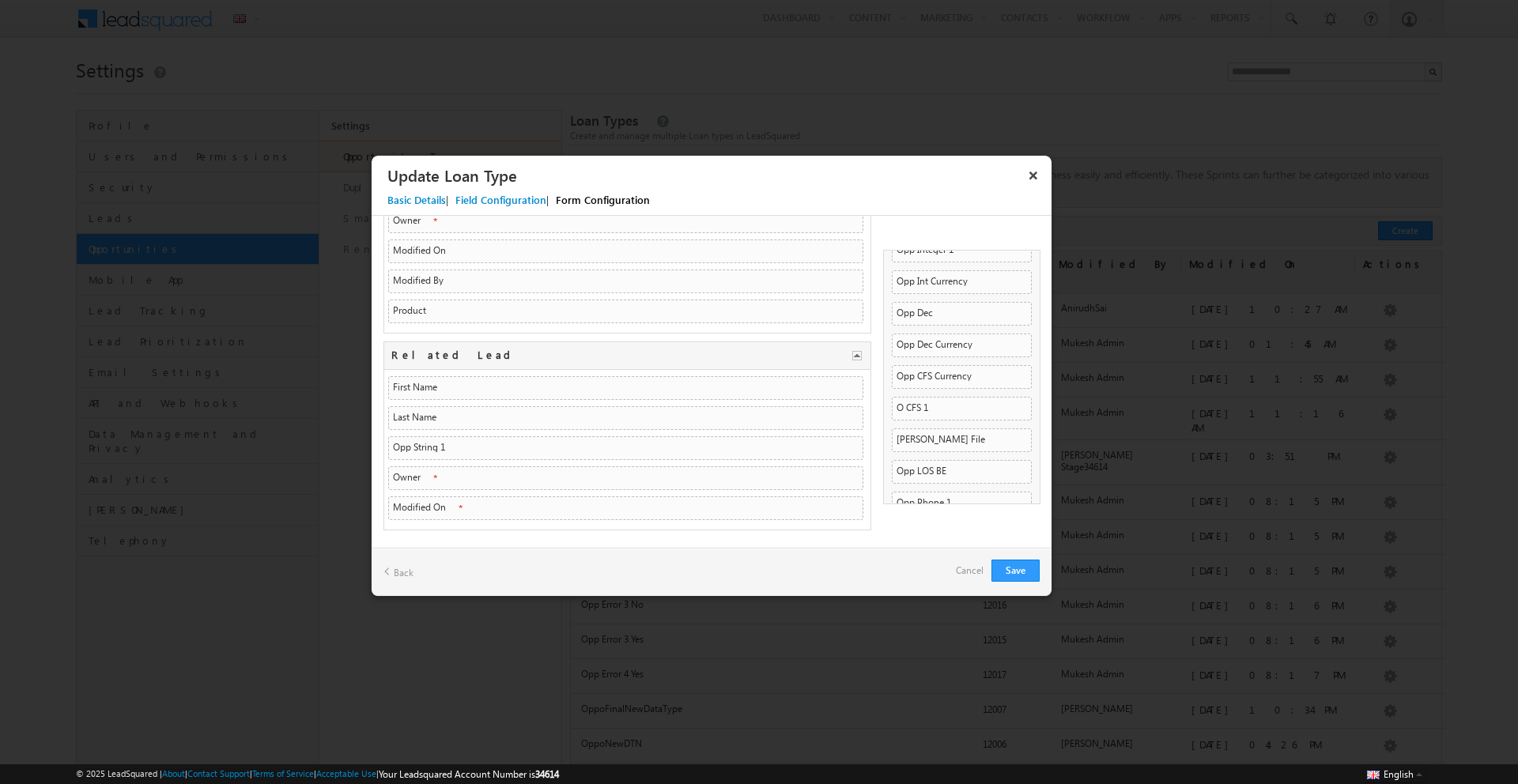
drag, startPoint x: 944, startPoint y: 428, endPoint x: 785, endPoint y: 496, distance: 172.9
click at [692, 480] on li "Owner OwnerId Text Text" at bounding box center [626, 478] width 475 height 24
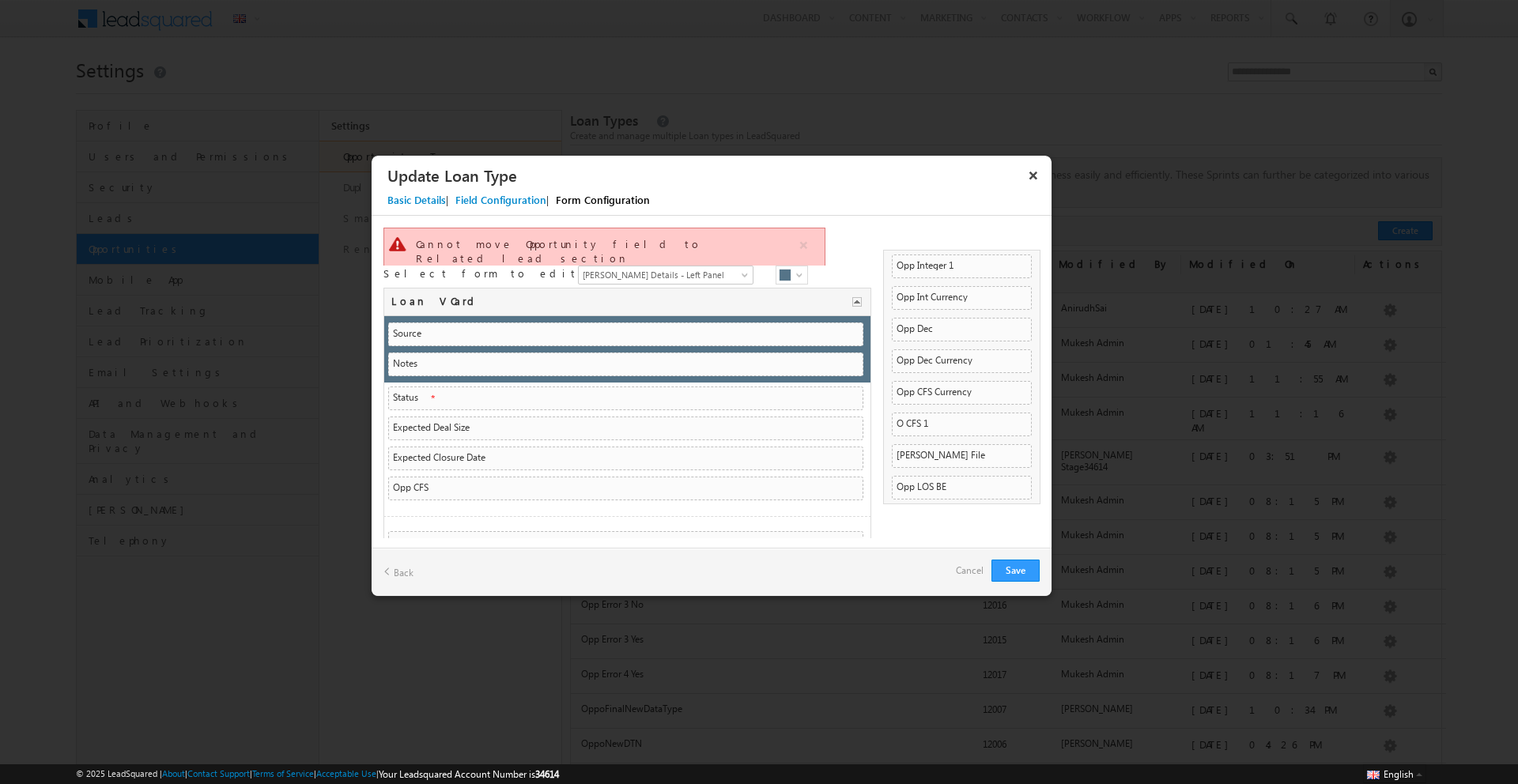
click at [783, 494] on div "Source mx_Custom_3 String String Notes ActivityEvent_Note String String Status …" at bounding box center [627, 414] width 486 height 194
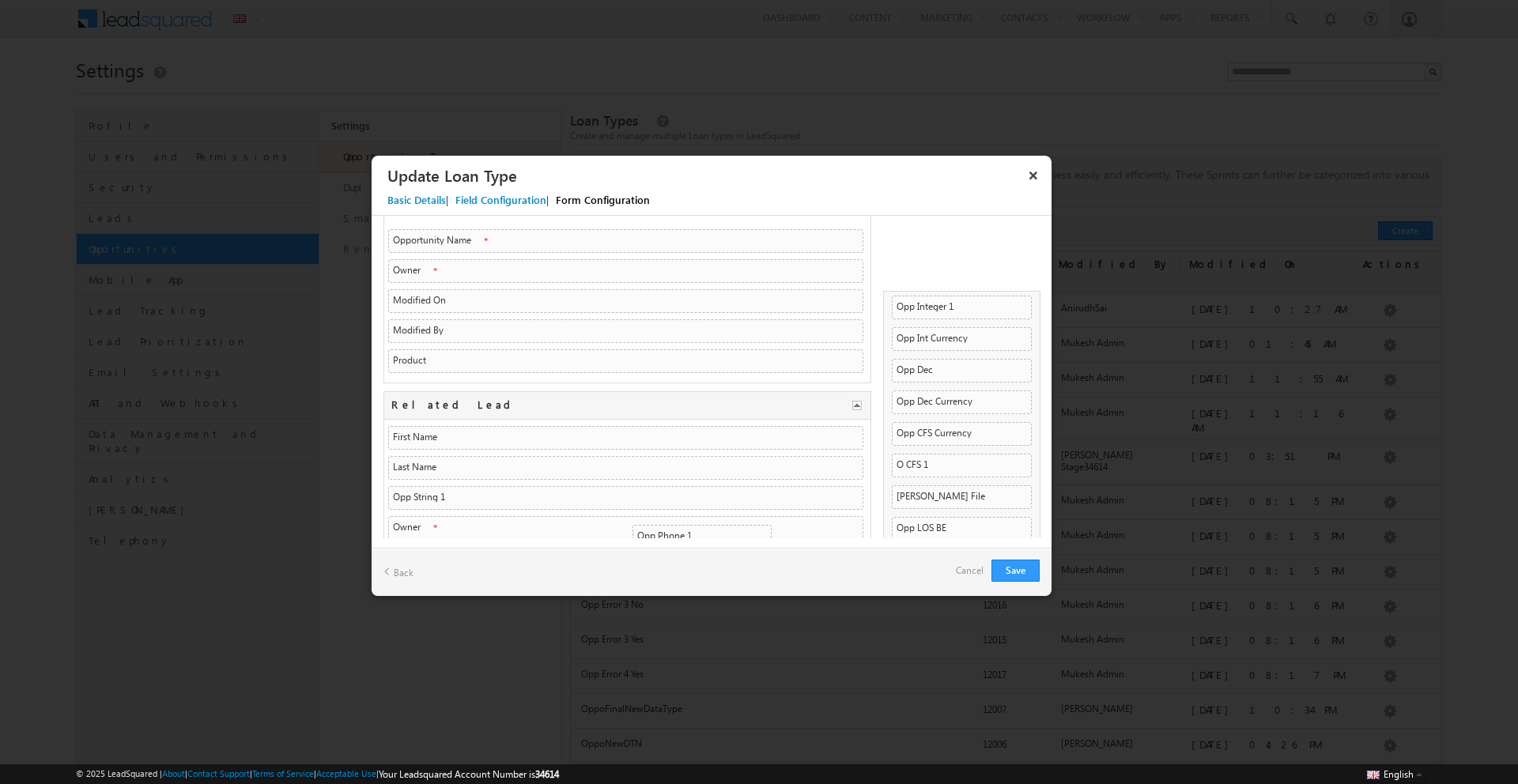
drag, startPoint x: 975, startPoint y: 480, endPoint x: 755, endPoint y: 496, distance: 220.6
click at [755, 525] on li "Opp Phone 1 mx_Custom_38 Phone Phone" at bounding box center [702, 537] width 139 height 24
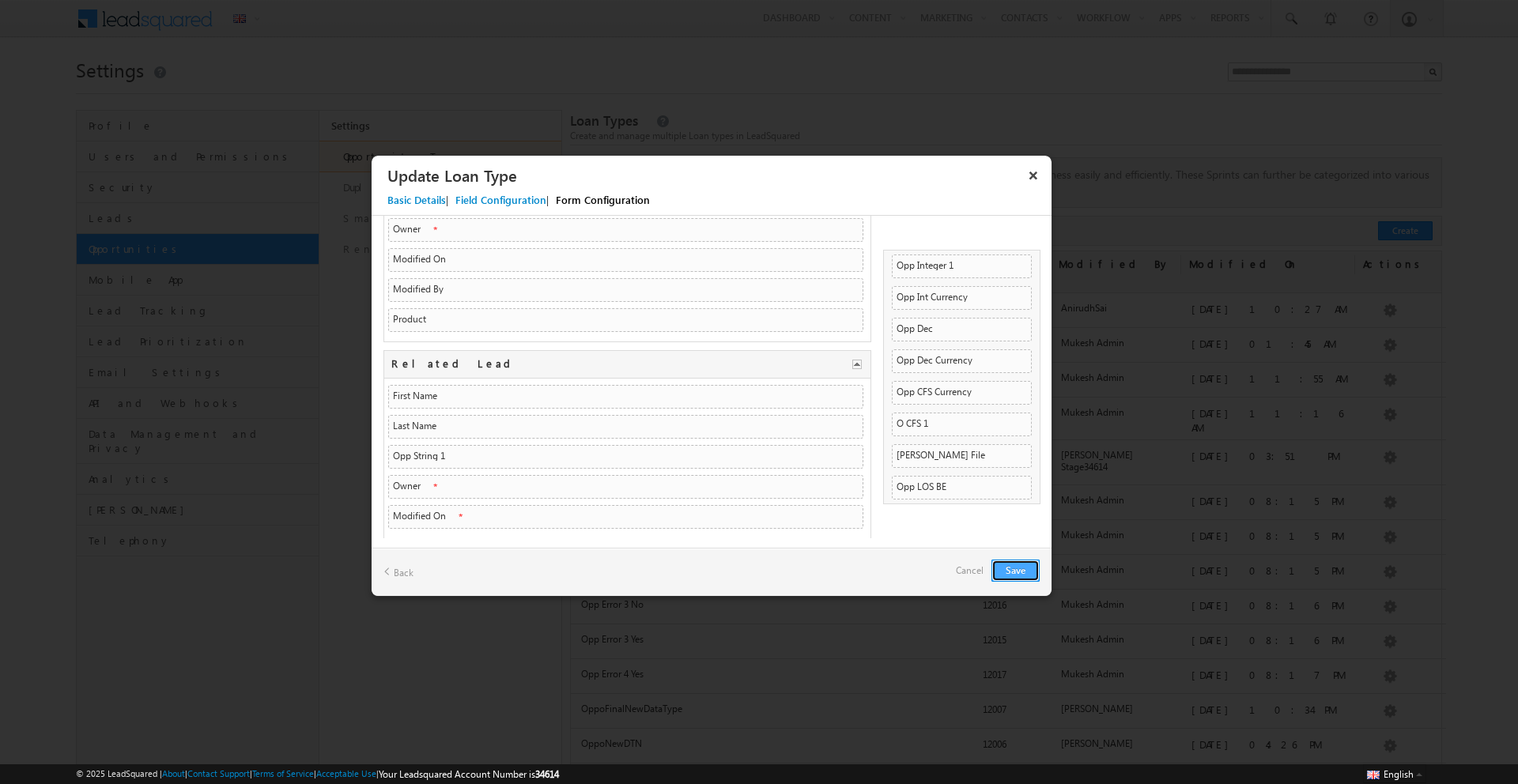
click at [1018, 574] on button "Save" at bounding box center [1015, 570] width 49 height 22
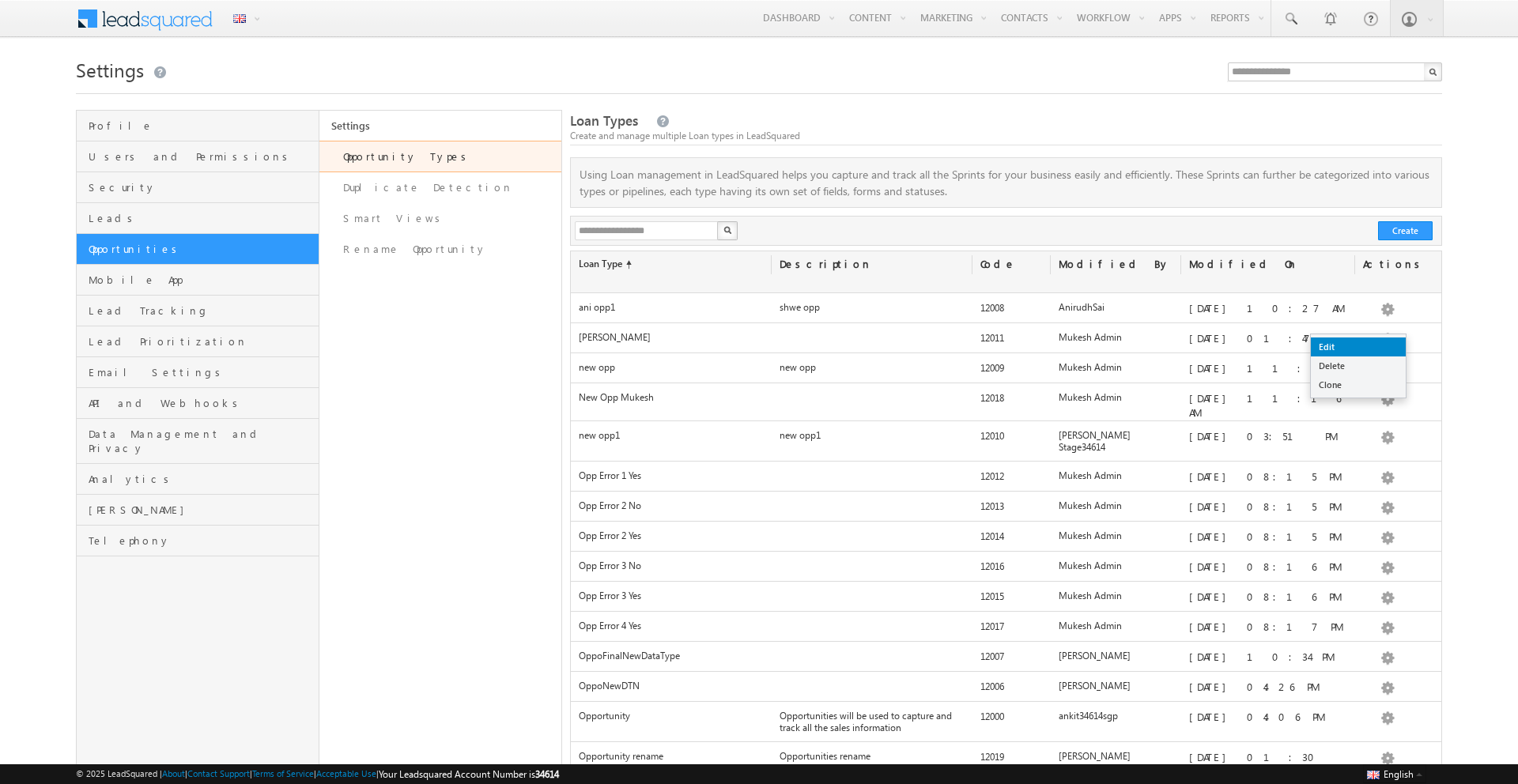
click at [1363, 347] on link "Edit" at bounding box center [1358, 347] width 95 height 19
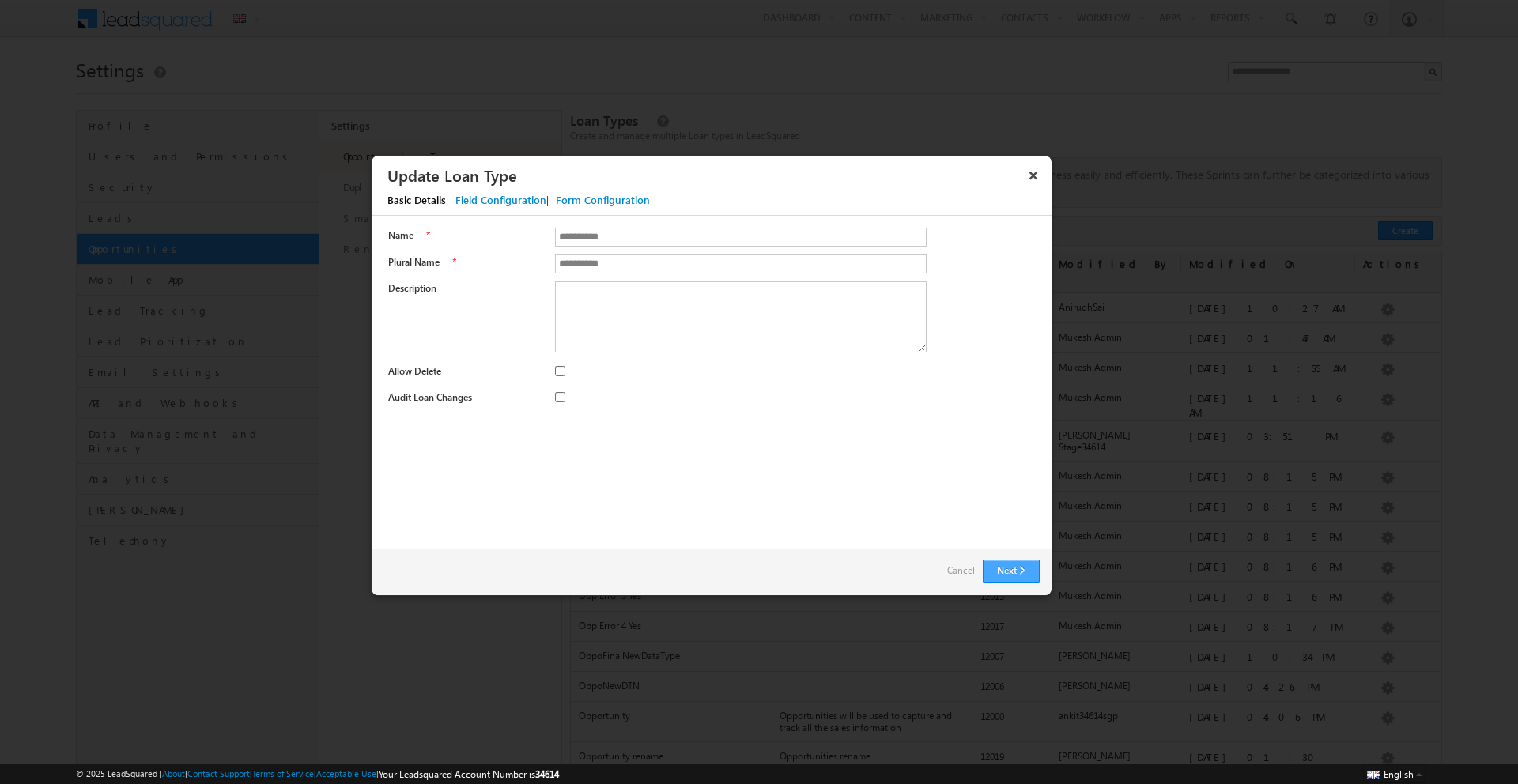
click at [1018, 572] on button "Next" at bounding box center [1010, 571] width 57 height 24
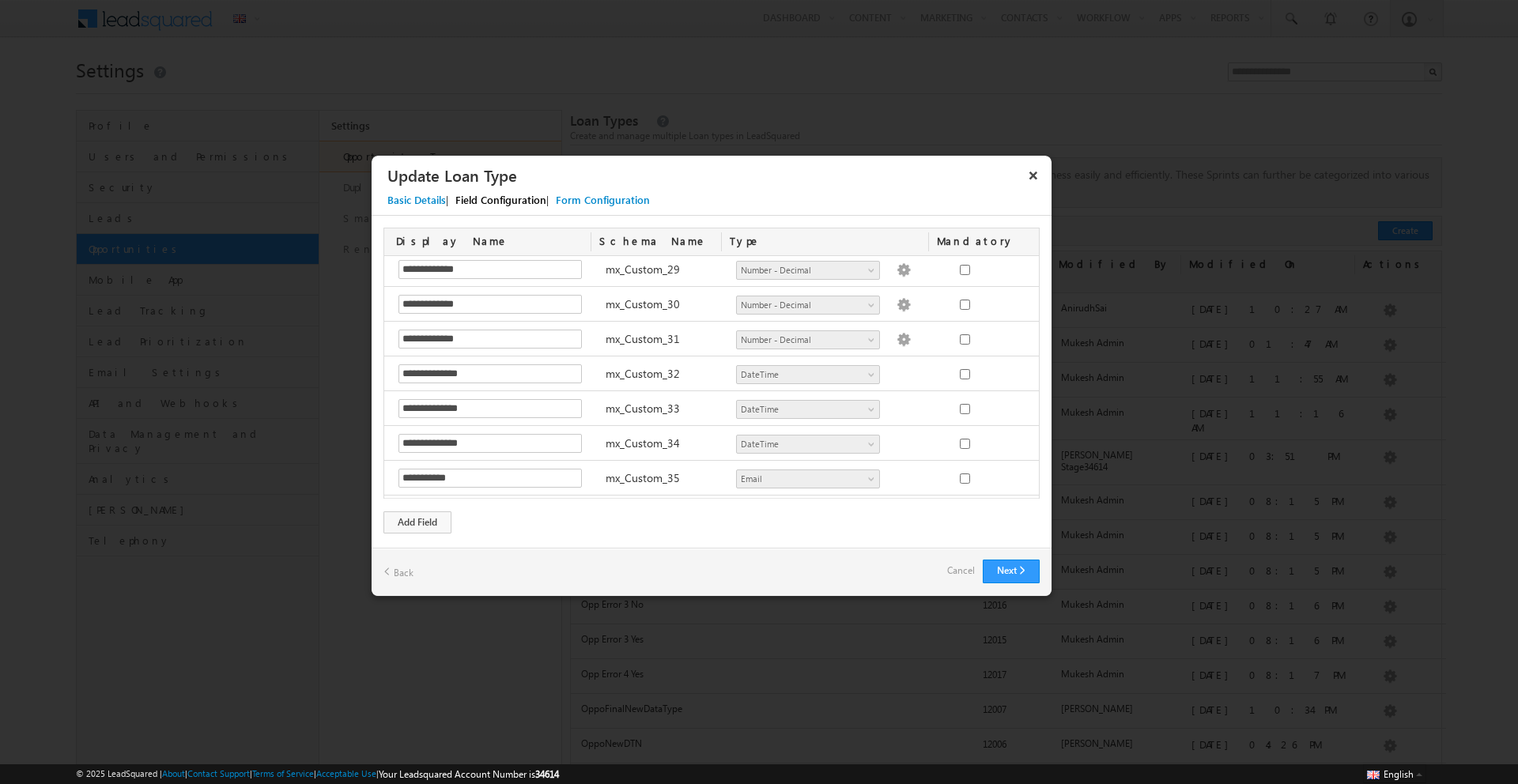
scroll to position [1466, 0]
click at [1005, 570] on button "Next" at bounding box center [1010, 571] width 57 height 24
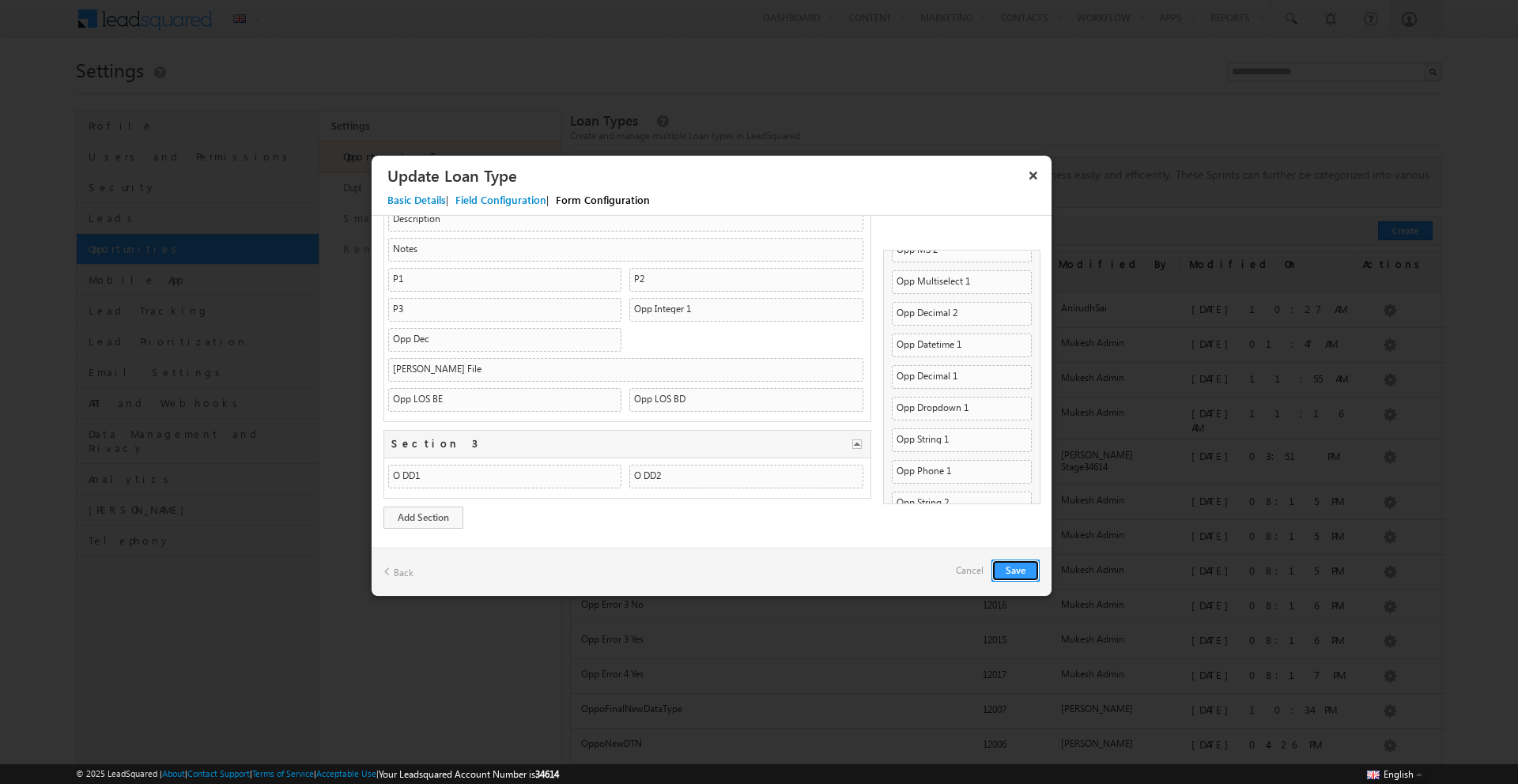
scroll to position [0, 0]
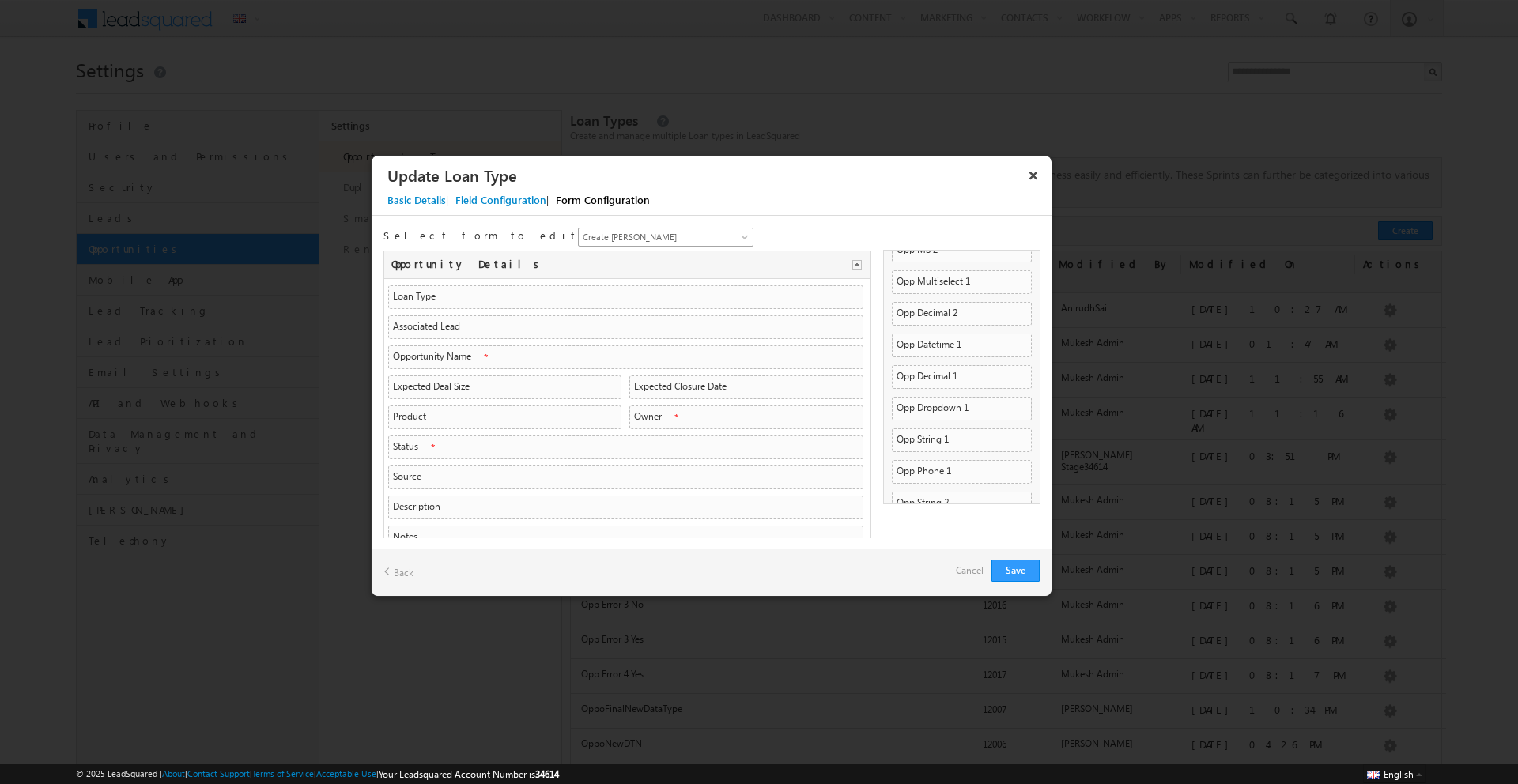
click at [604, 237] on span "Create Mukesh Opp" at bounding box center [656, 237] width 155 height 14
click at [572, 275] on link "Mukesh Opp Details - Left Panel" at bounding box center [563, 271] width 175 height 14
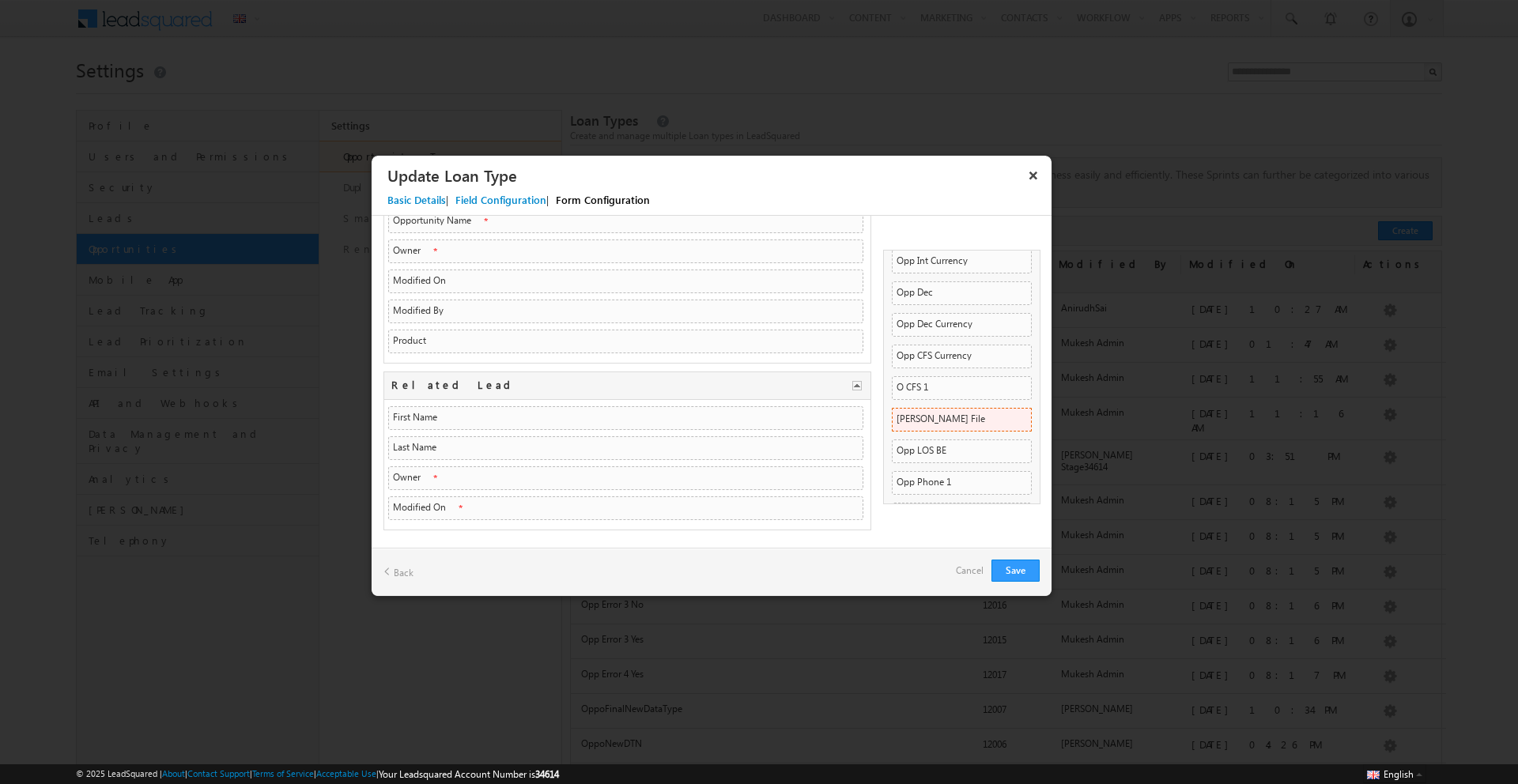
scroll to position [1470, 0]
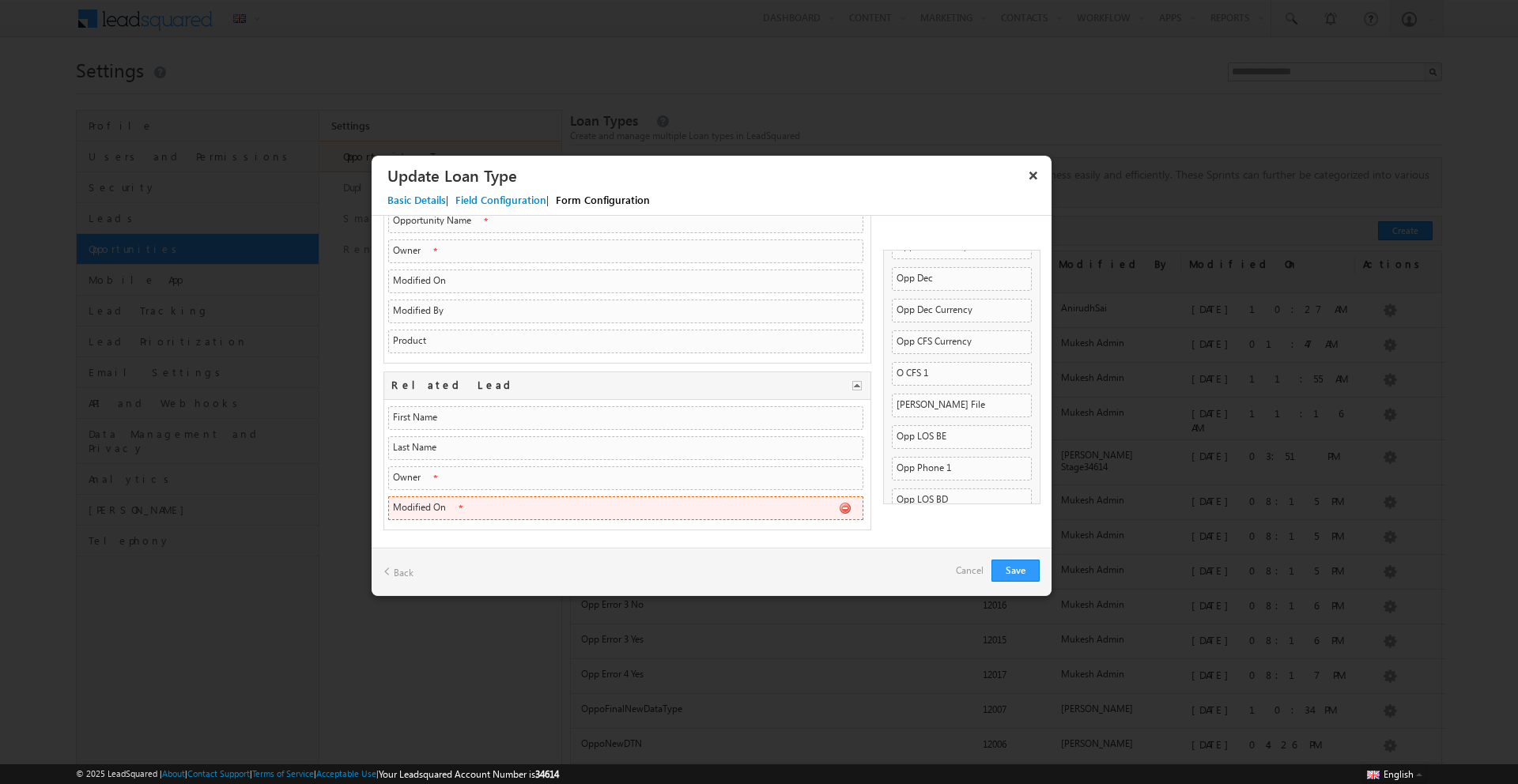
drag, startPoint x: 948, startPoint y: 489, endPoint x: 737, endPoint y: 502, distance: 211.4
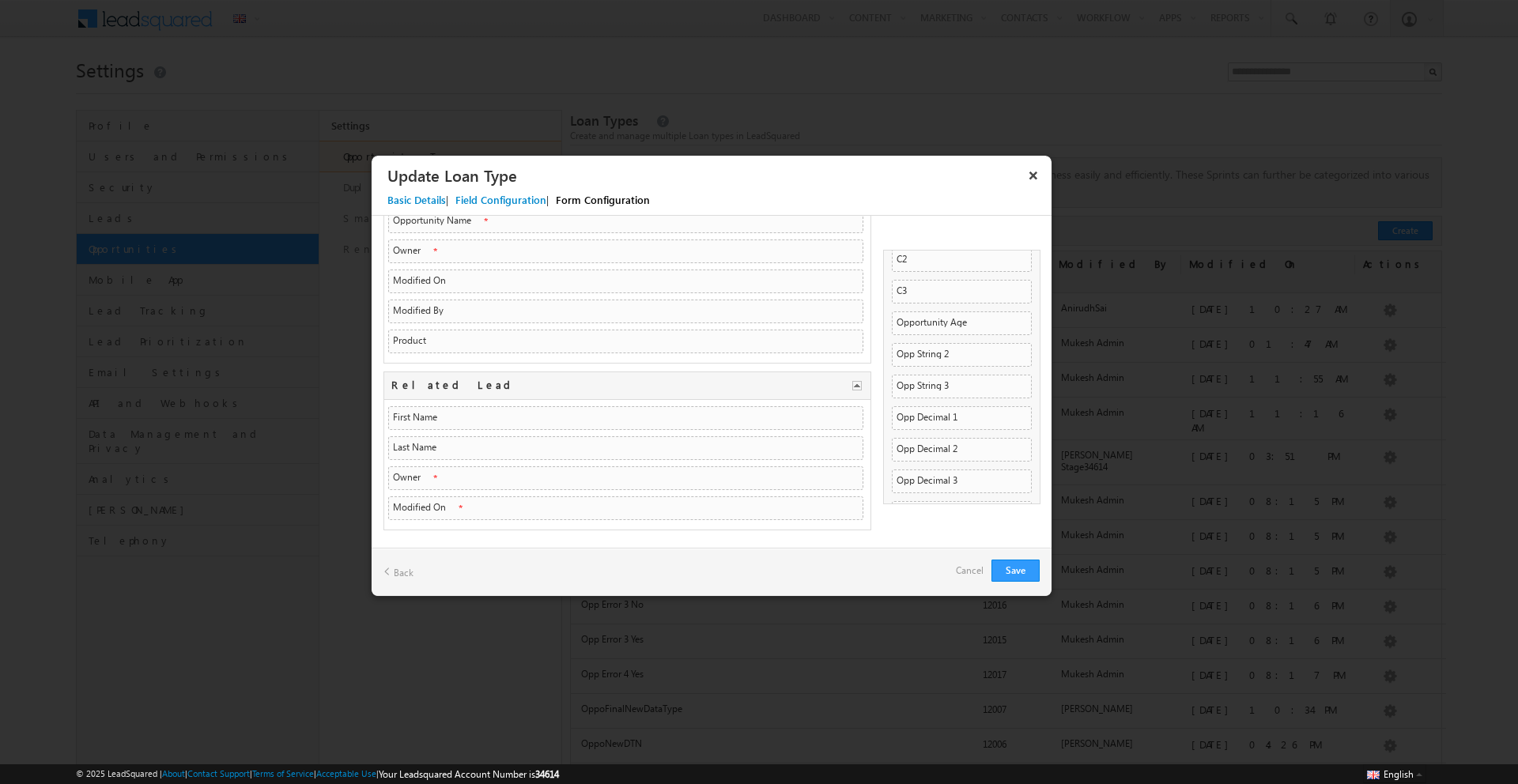
scroll to position [0, 0]
click at [976, 303] on span "Mukesh Opp Fields" at bounding box center [955, 310] width 124 height 14
click at [952, 325] on link "Lead Fields" at bounding box center [961, 330] width 137 height 14
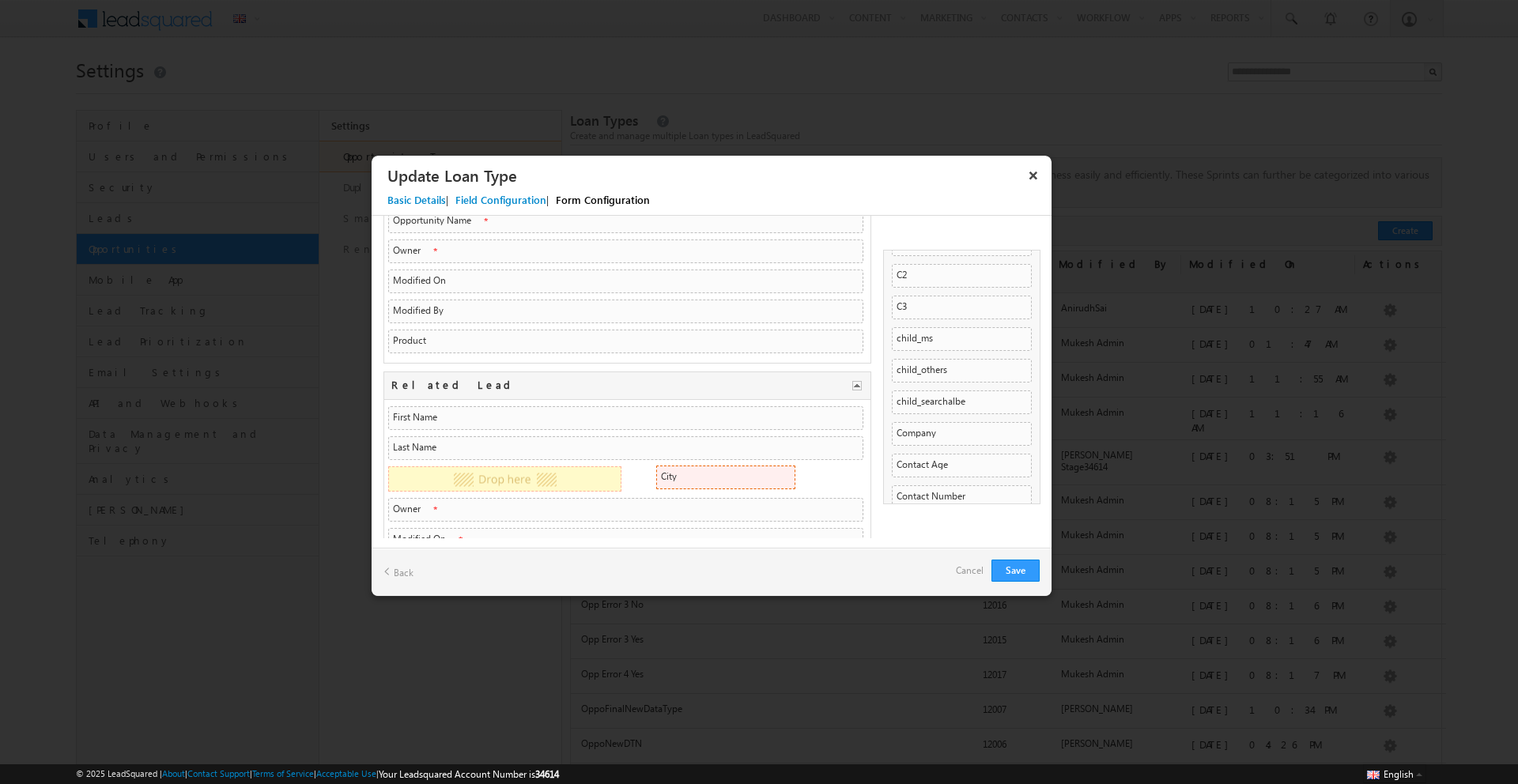
drag, startPoint x: 932, startPoint y: 389, endPoint x: 779, endPoint y: 472, distance: 174.1
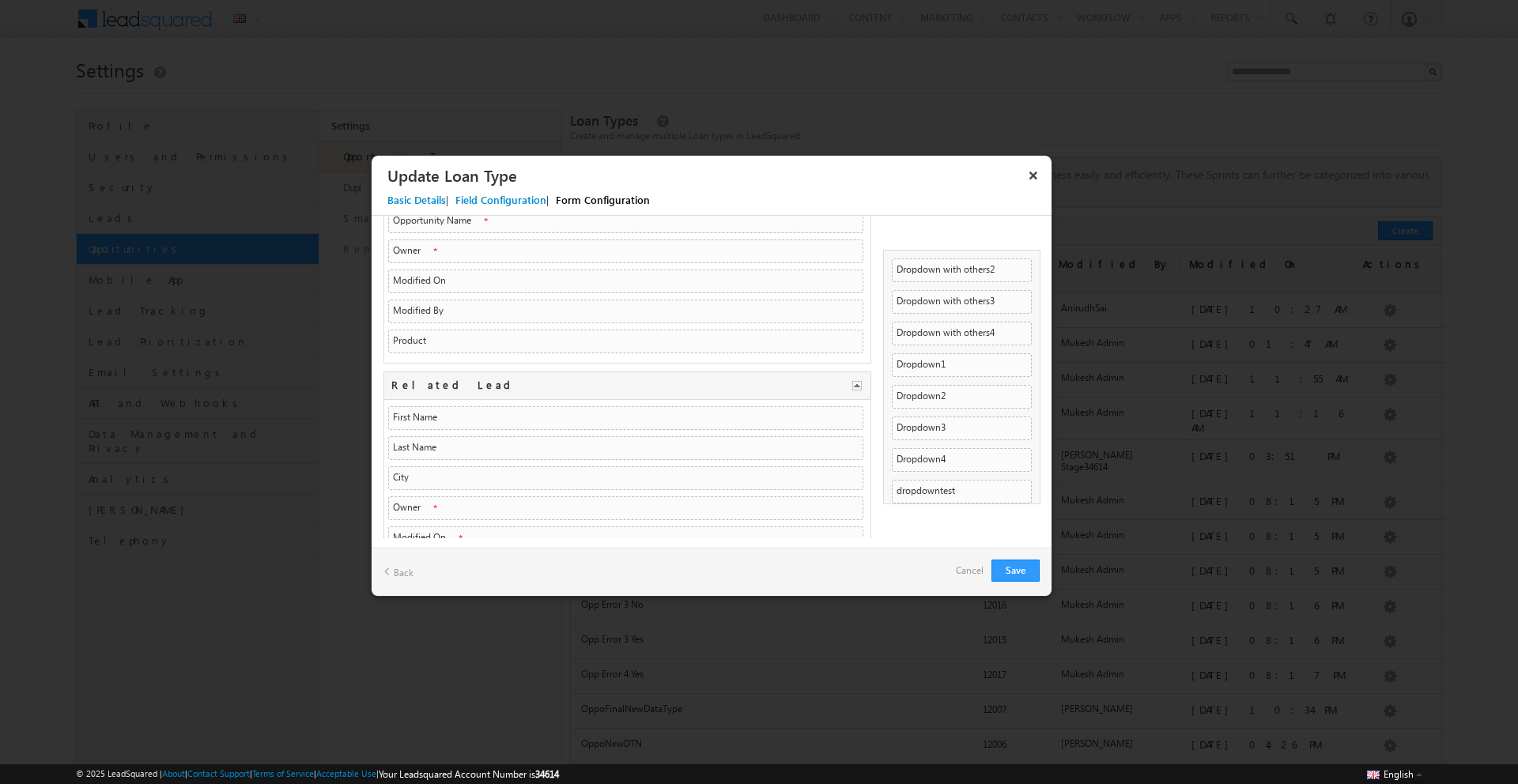
scroll to position [2601, 0]
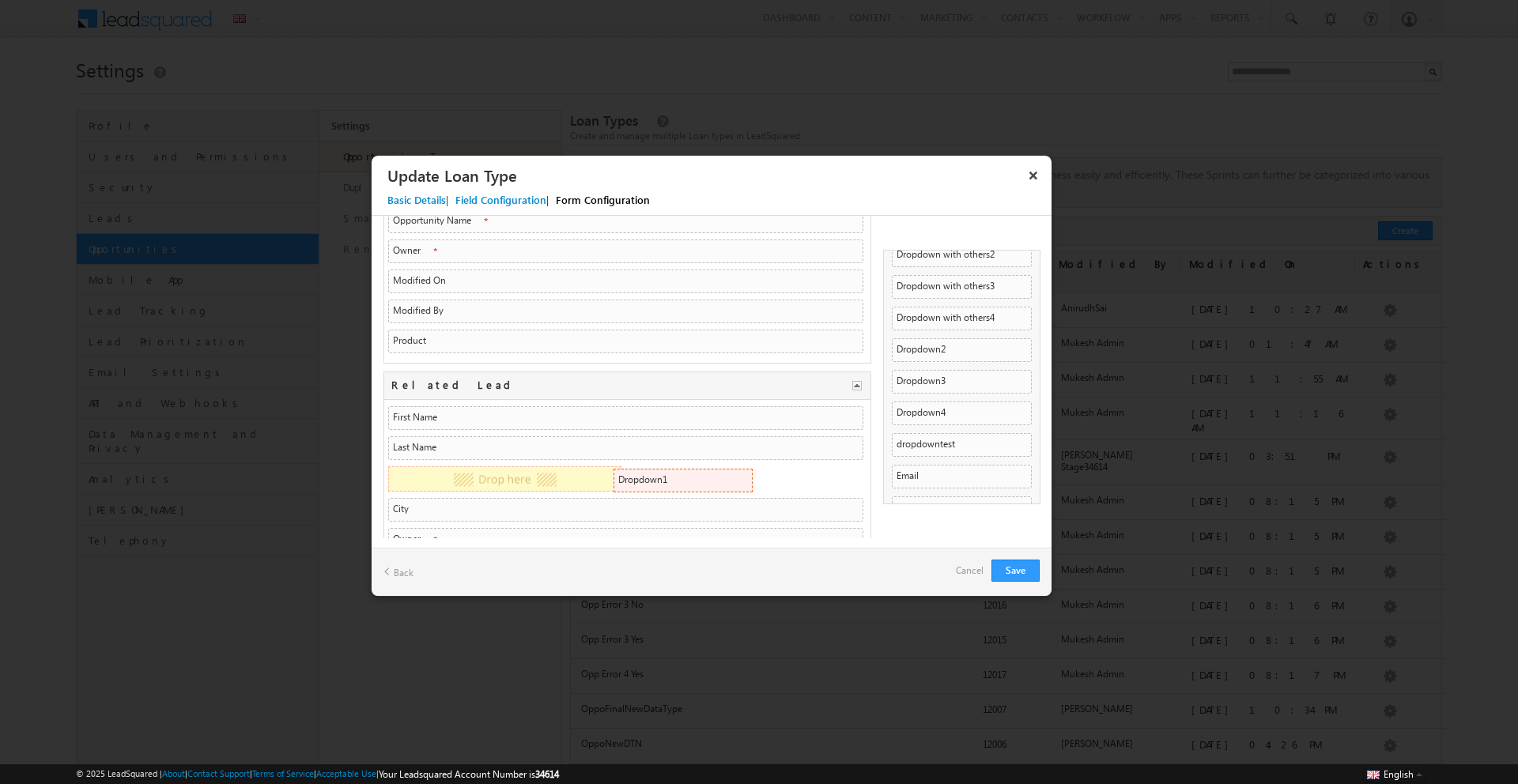
drag, startPoint x: 950, startPoint y: 306, endPoint x: 737, endPoint y: 476, distance: 272.5
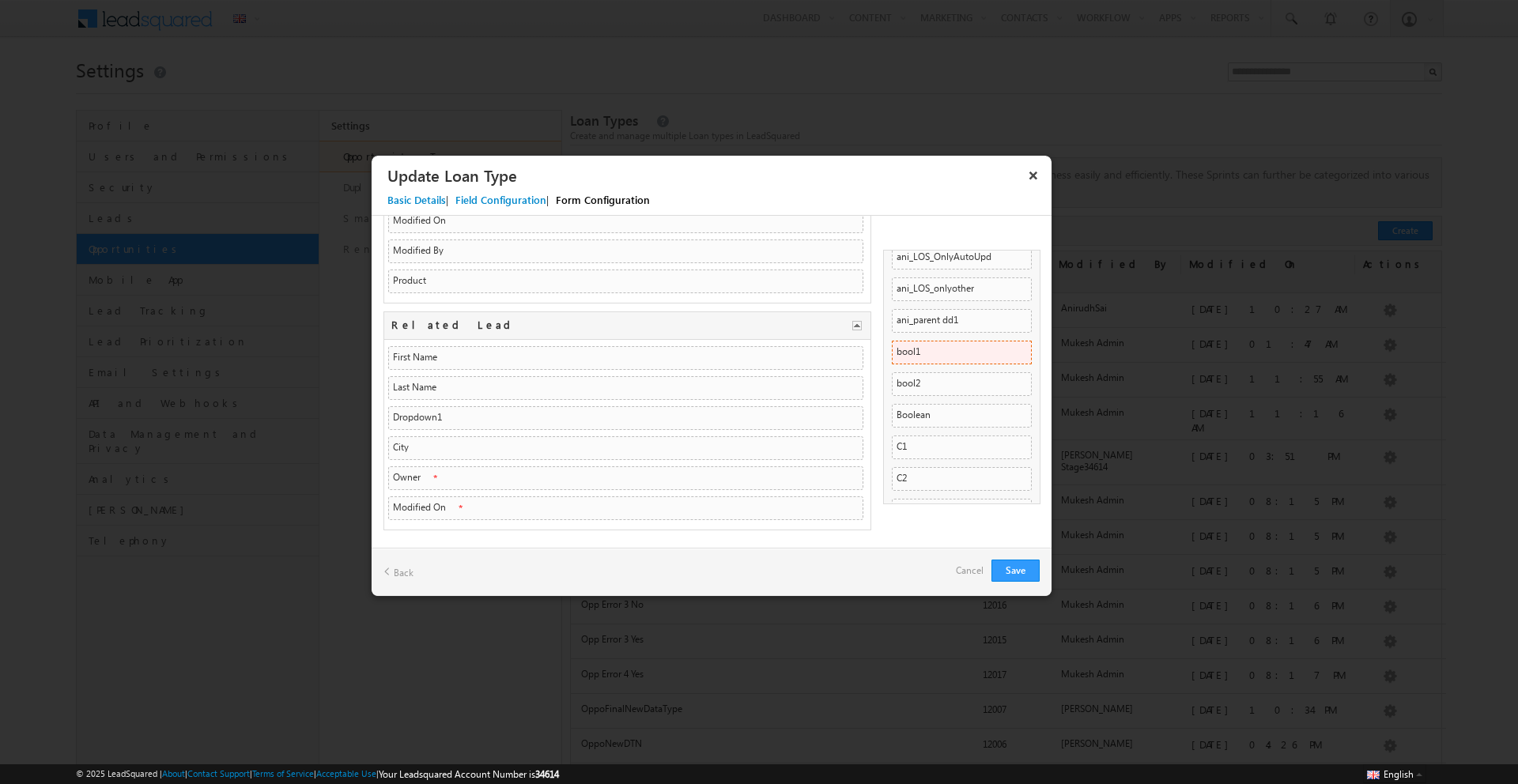
scroll to position [0, 0]
click at [932, 326] on input "search" at bounding box center [949, 335] width 115 height 19
drag, startPoint x: 944, startPoint y: 312, endPoint x: 685, endPoint y: 468, distance: 302.4
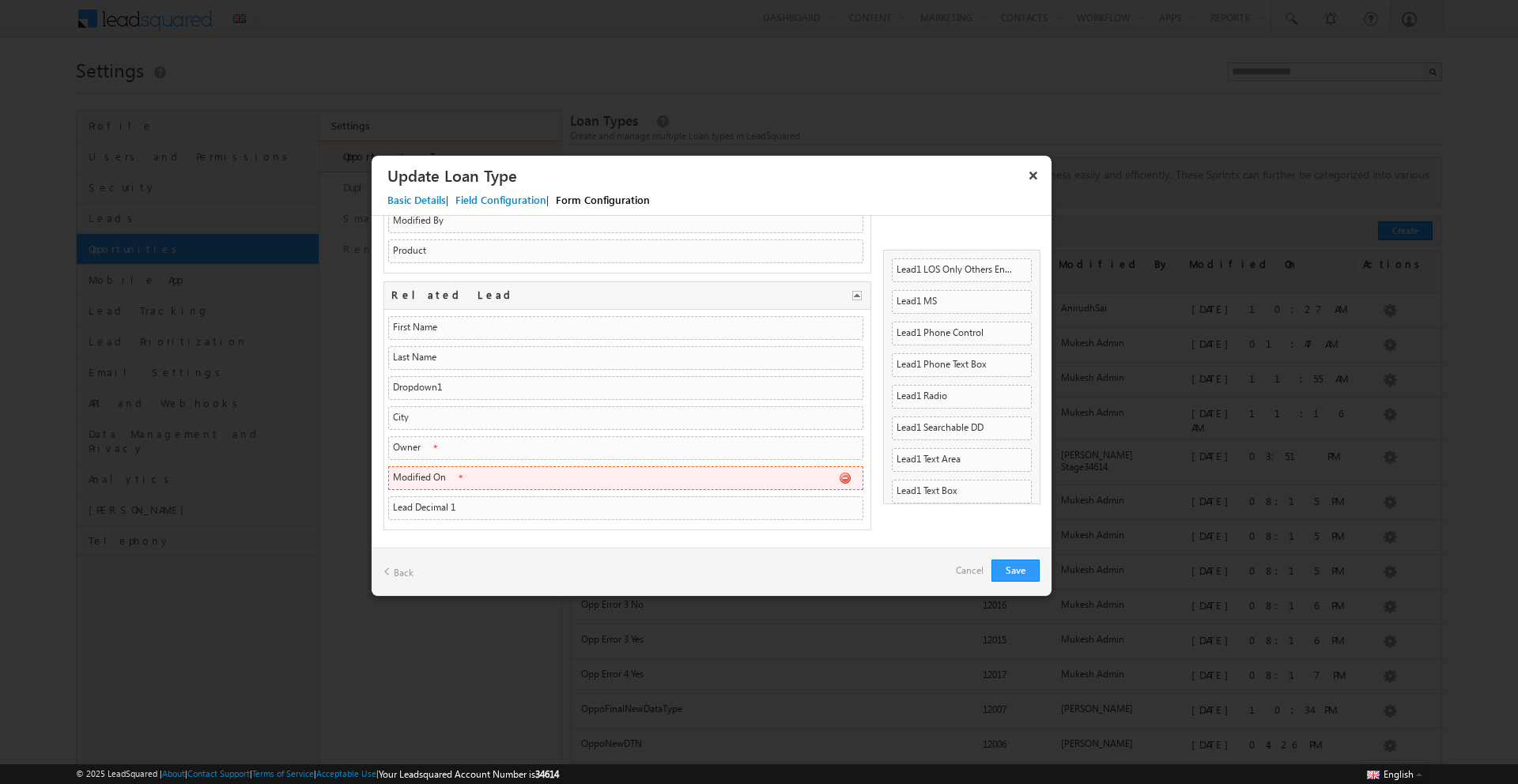
drag, startPoint x: 930, startPoint y: 419, endPoint x: 590, endPoint y: 489, distance: 347.1
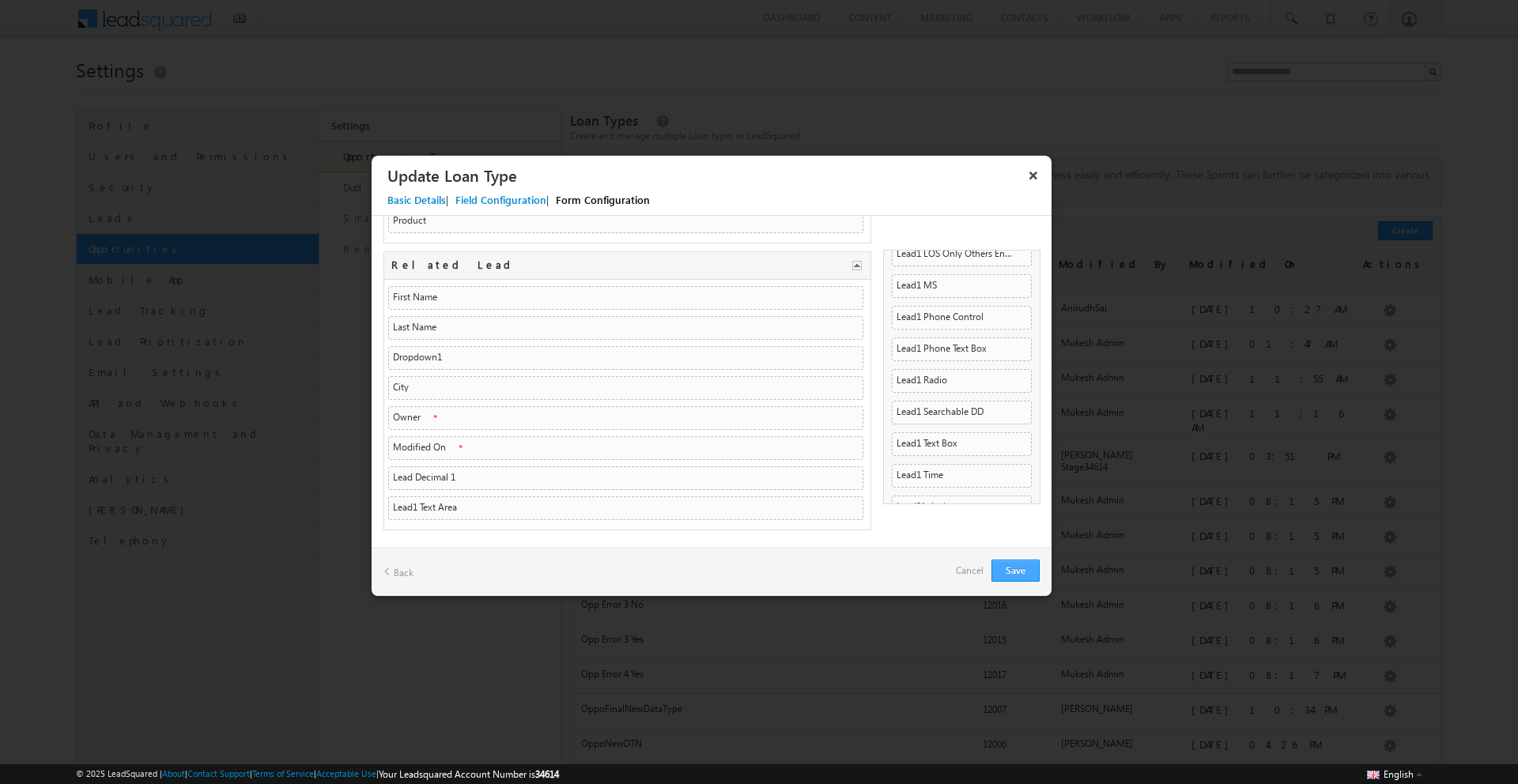
type input "****"
click at [1005, 568] on button "Save" at bounding box center [1015, 570] width 49 height 22
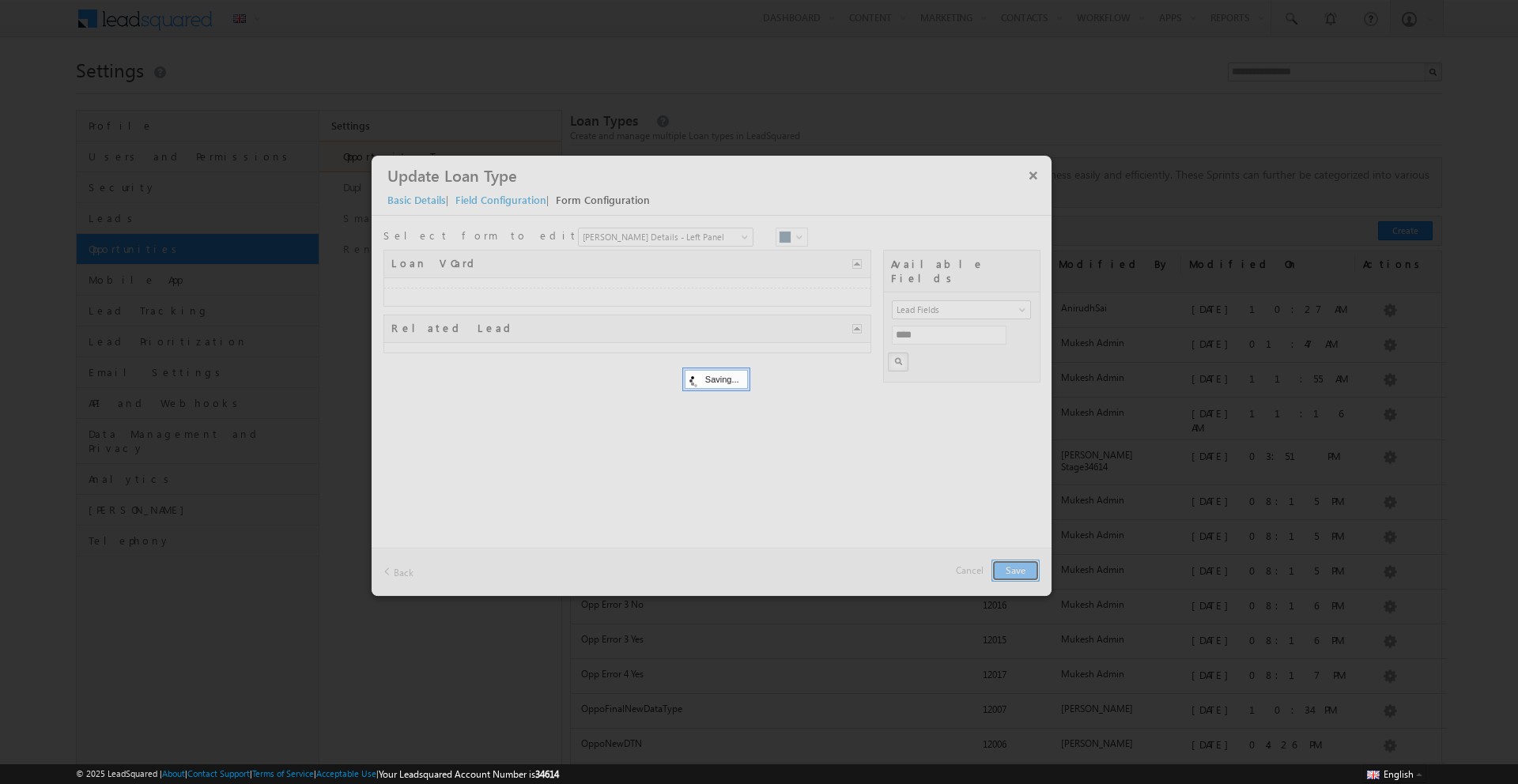
scroll to position [0, 0]
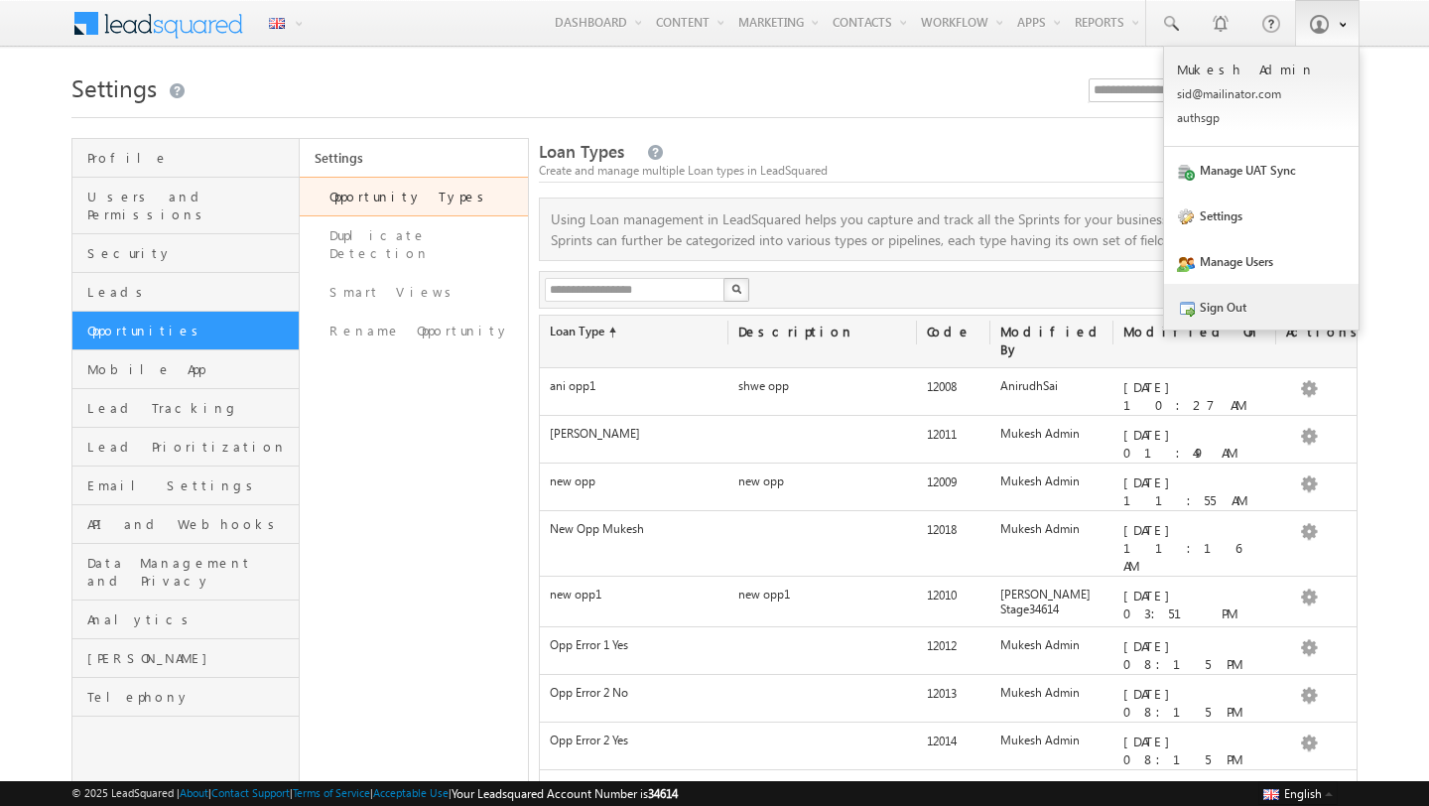
click at [1252, 307] on link "Sign Out" at bounding box center [1261, 307] width 194 height 46
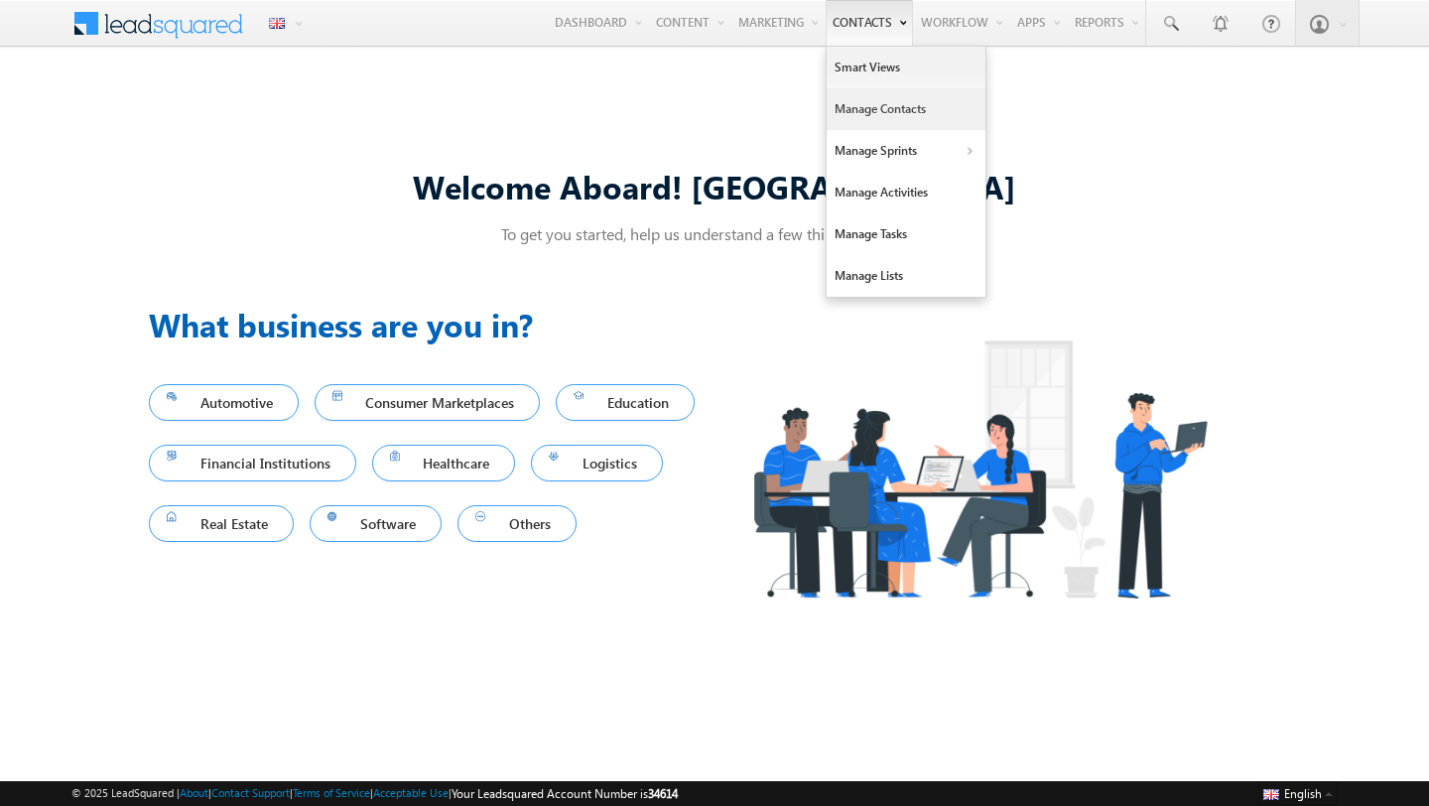
click at [883, 89] on link "Manage Contacts" at bounding box center [905, 109] width 159 height 42
click at [879, 195] on link "Manage Activities" at bounding box center [905, 193] width 159 height 42
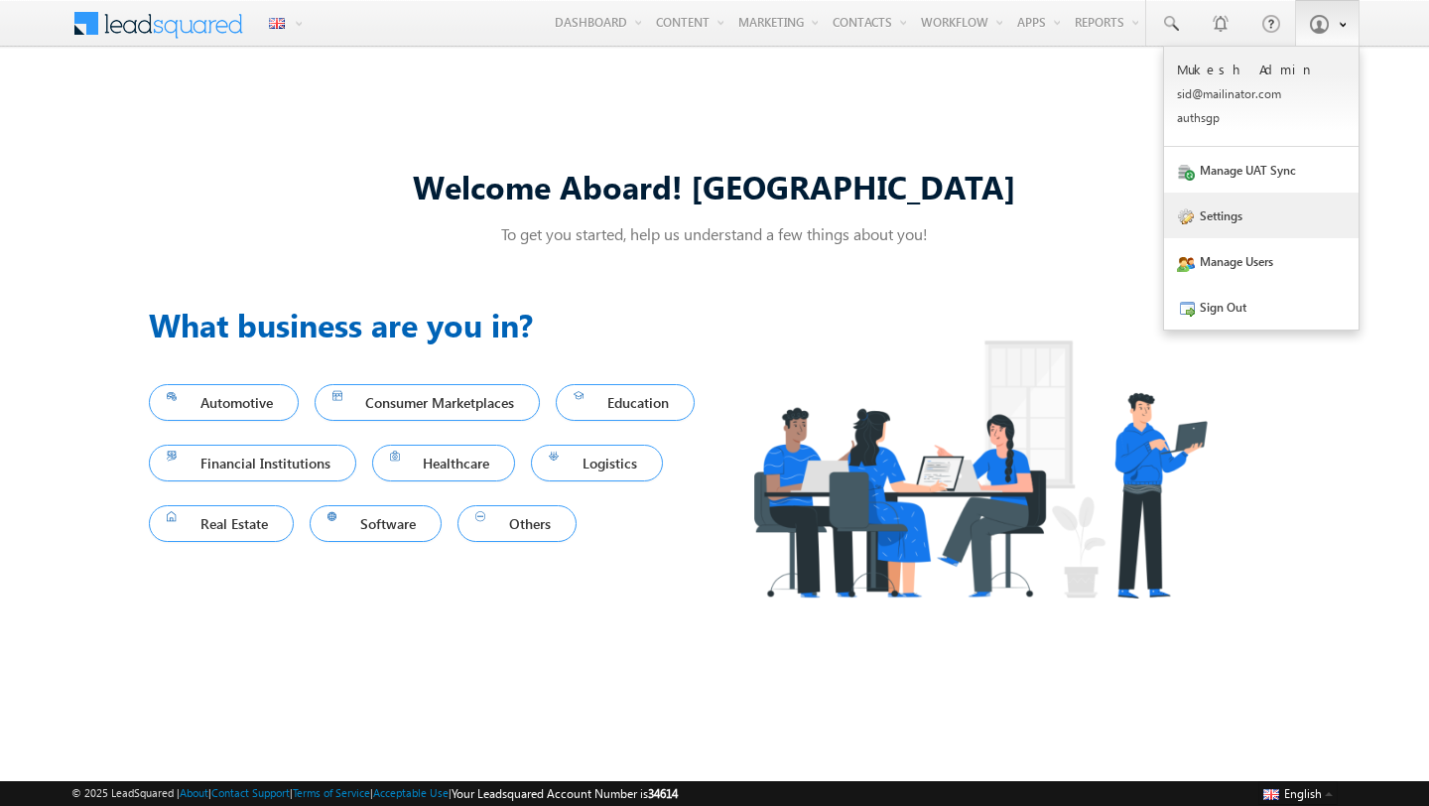
click at [1220, 225] on link "Settings" at bounding box center [1261, 215] width 194 height 46
